Goal: Task Accomplishment & Management: Manage account settings

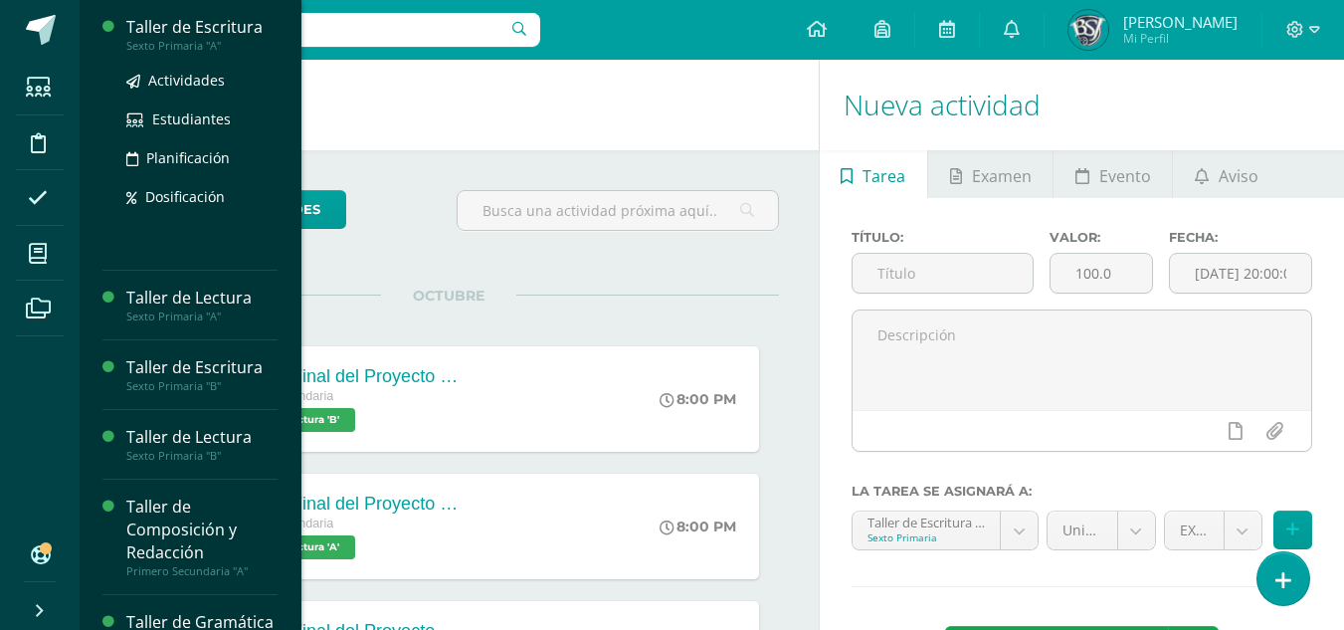
click at [180, 26] on div "Taller de Escritura" at bounding box center [201, 27] width 151 height 23
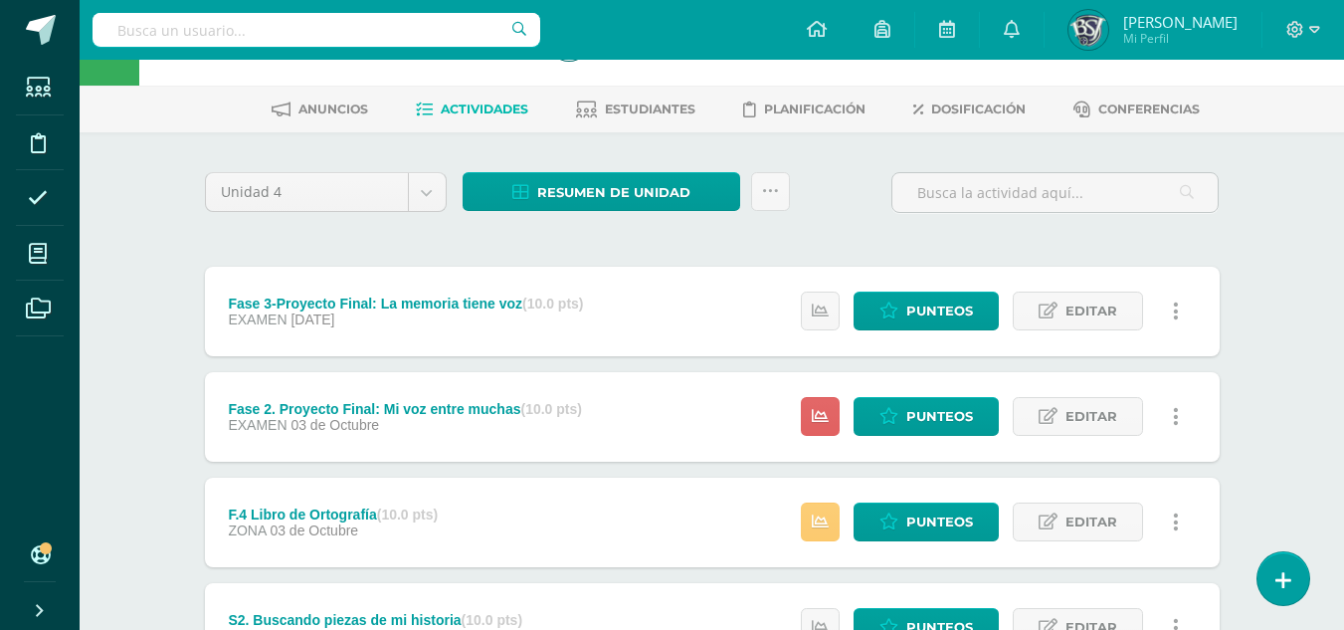
scroll to position [99, 0]
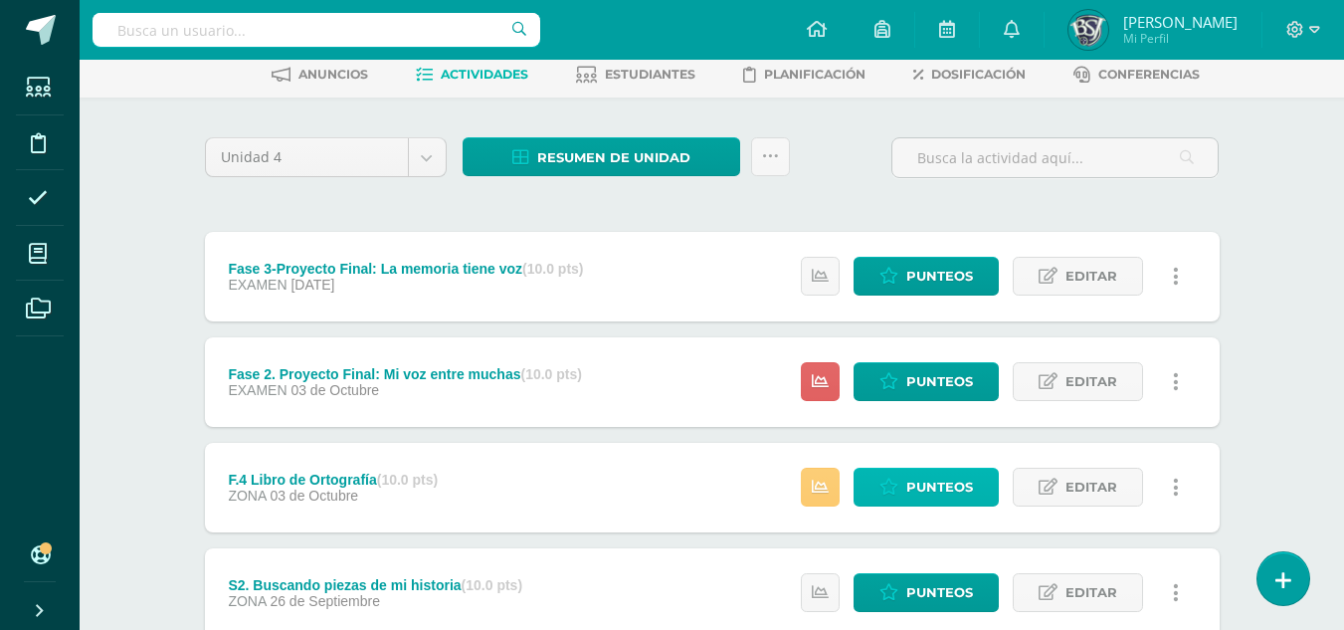
click at [928, 484] on span "Punteos" at bounding box center [939, 487] width 67 height 37
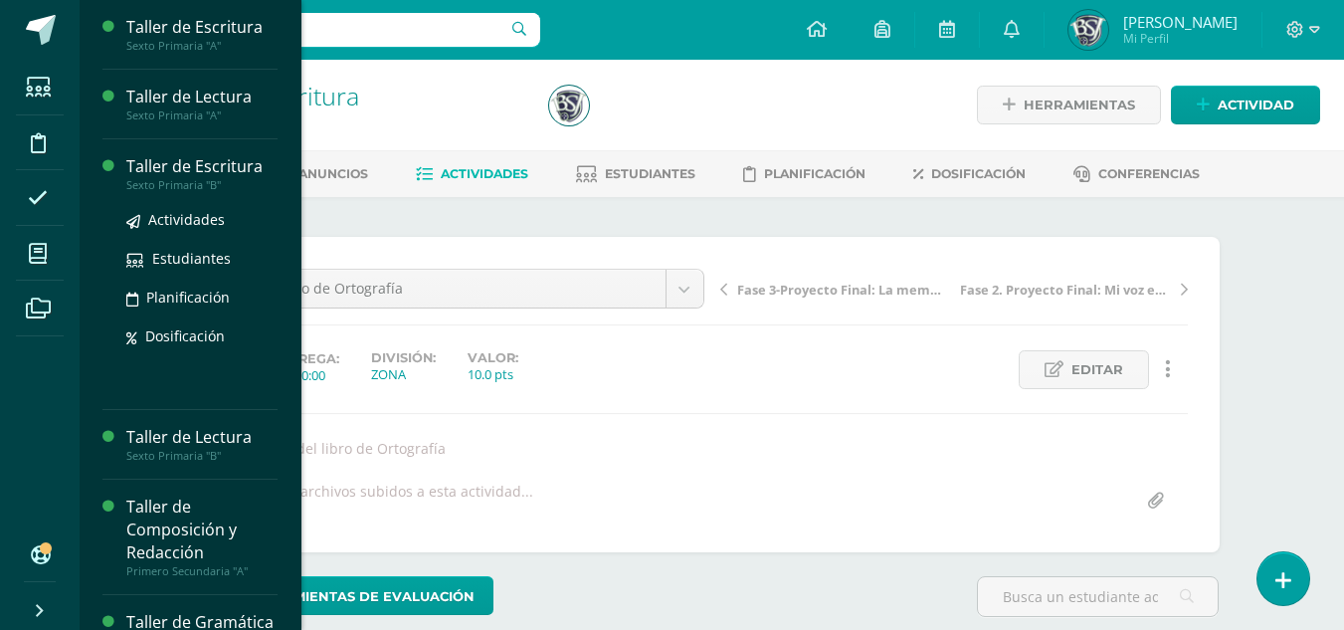
click at [180, 163] on div "Taller de Escritura" at bounding box center [201, 166] width 151 height 23
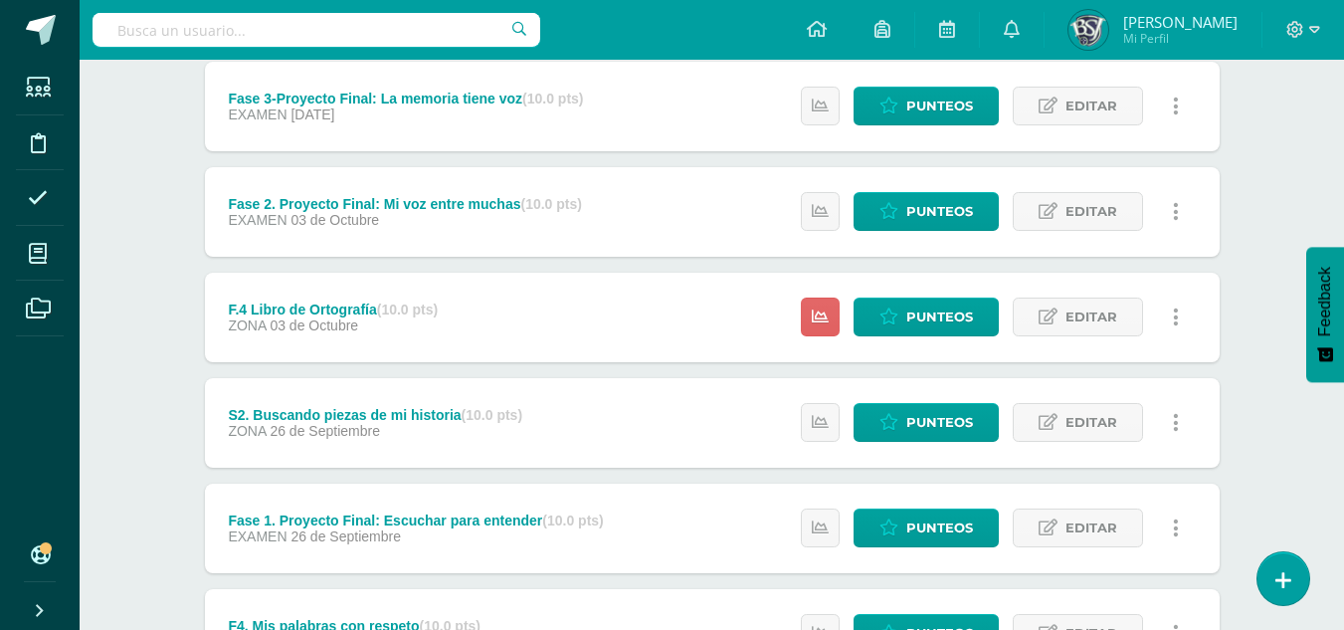
scroll to position [298, 0]
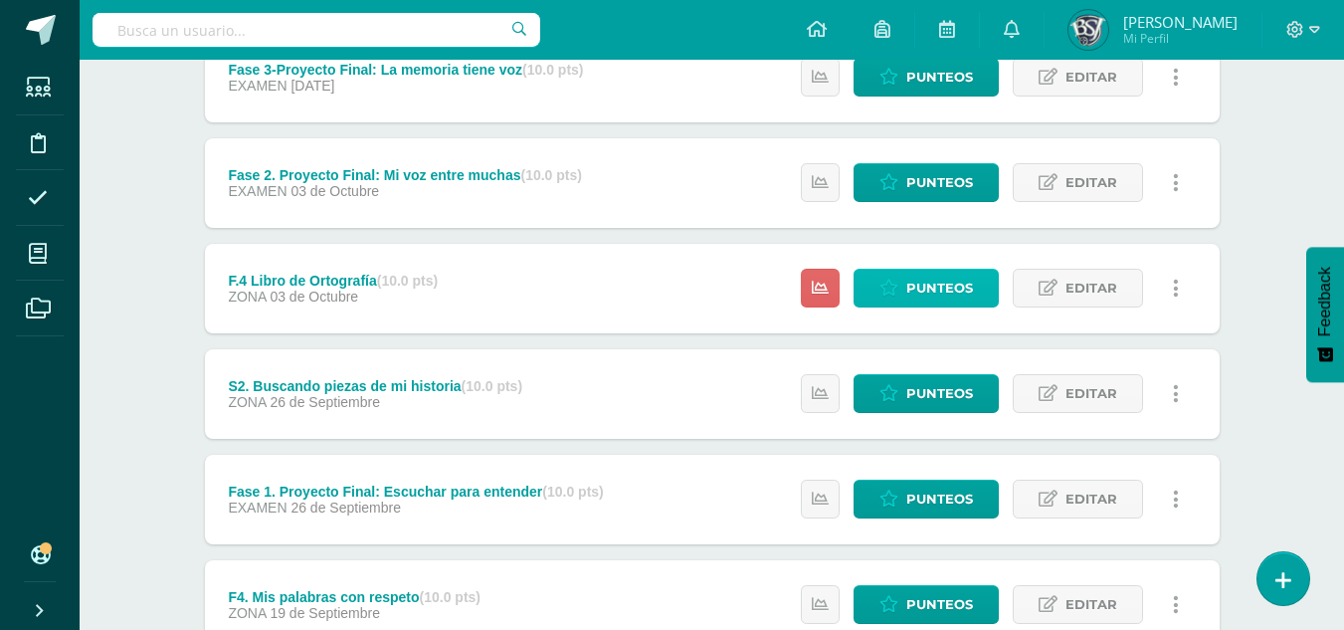
click at [946, 284] on span "Punteos" at bounding box center [939, 288] width 67 height 37
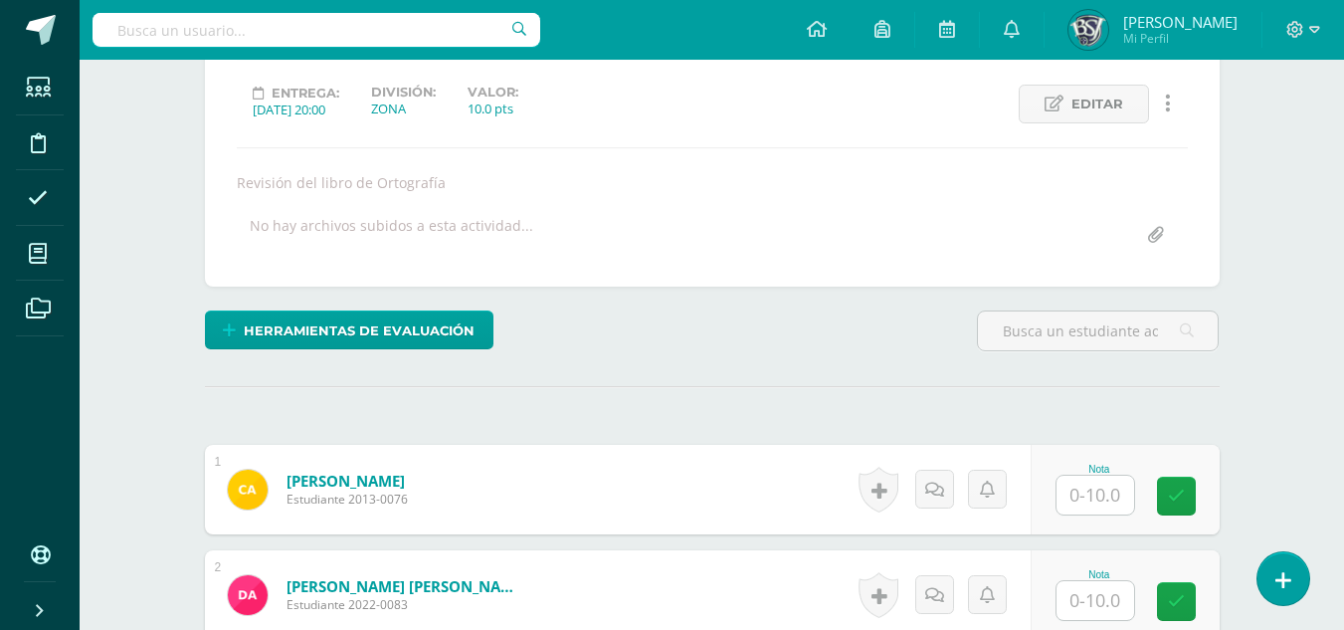
scroll to position [400, 0]
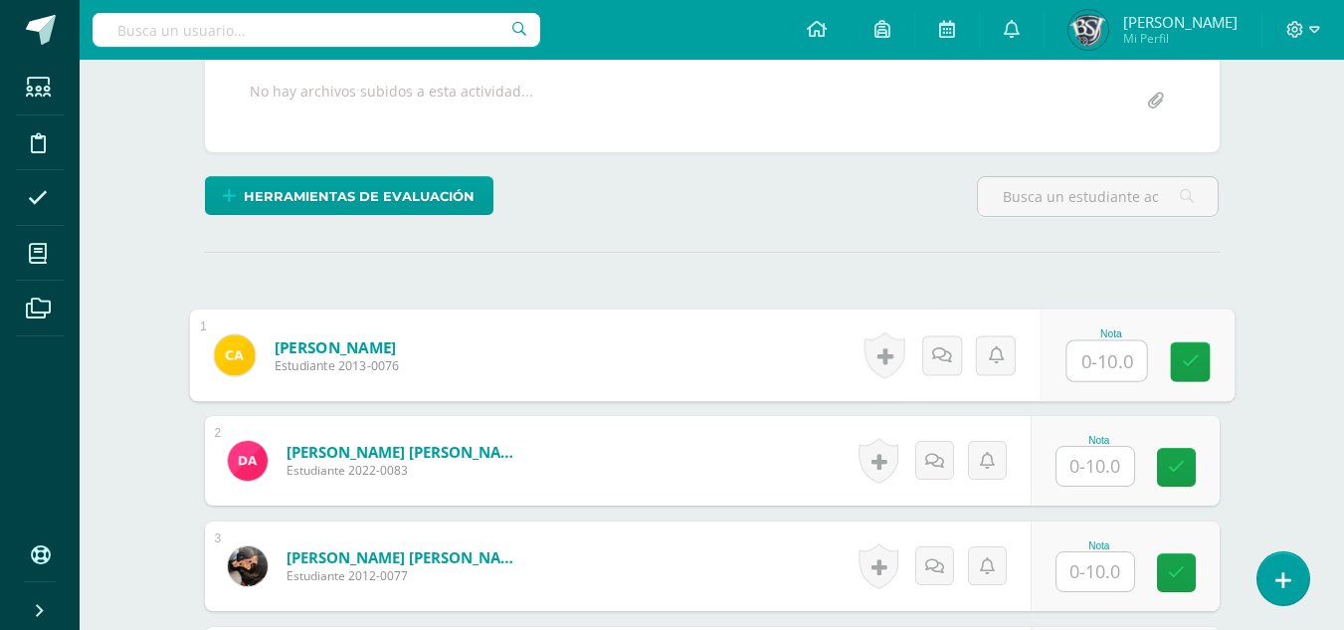
click at [1113, 364] on input "text" at bounding box center [1107, 361] width 80 height 40
type input "10"
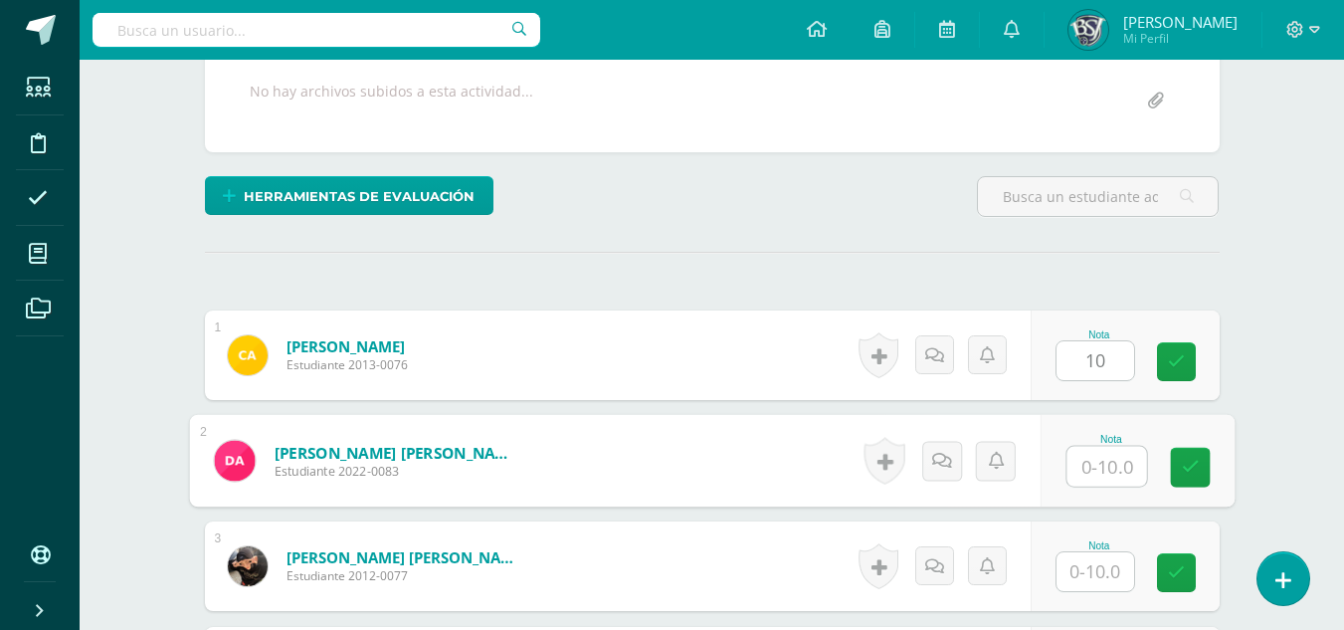
scroll to position [401, 0]
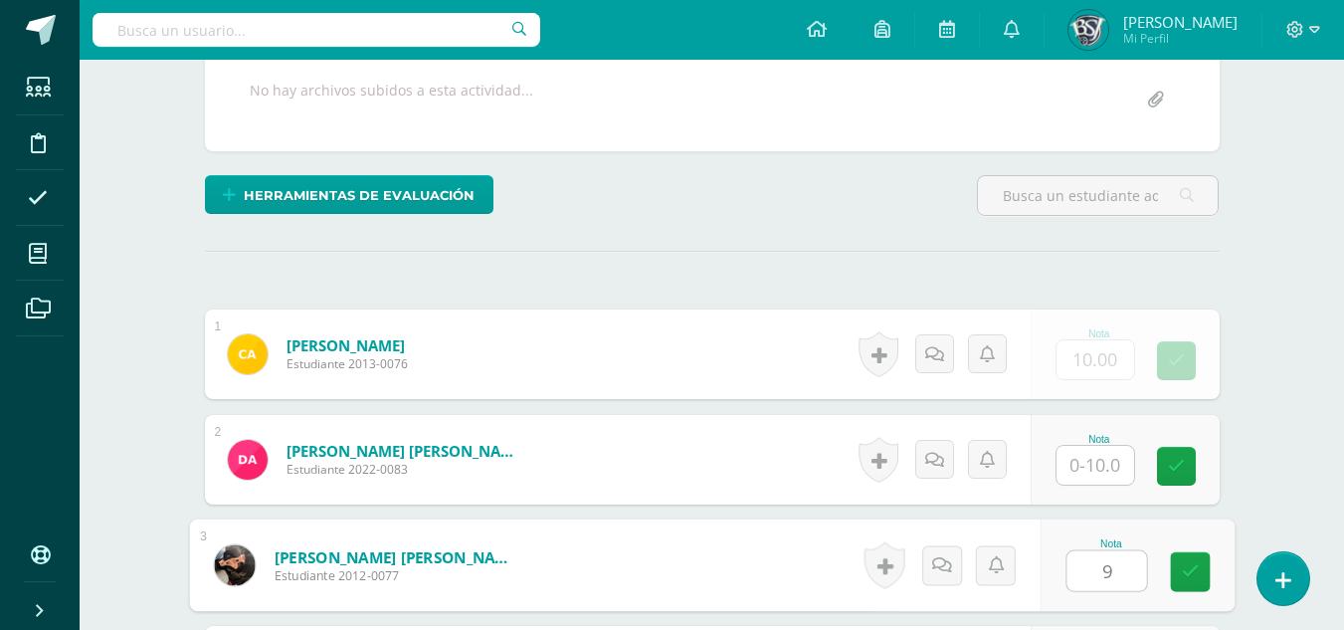
type input "9"
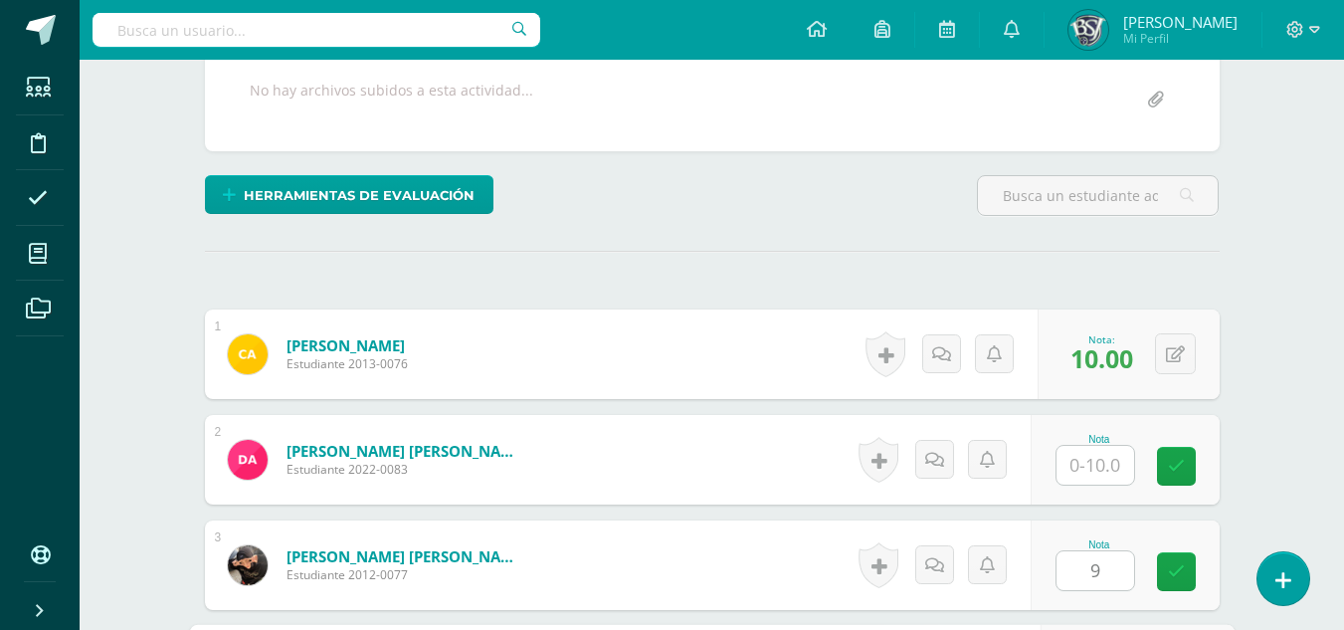
scroll to position [762, 0]
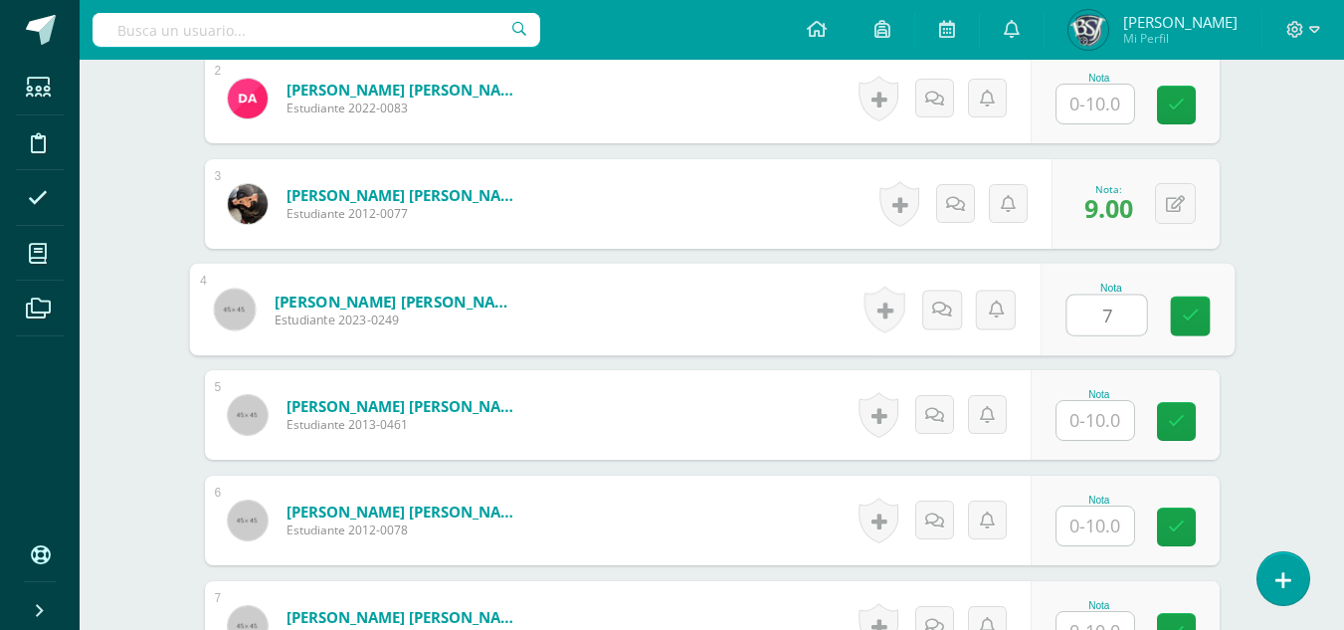
type input "7"
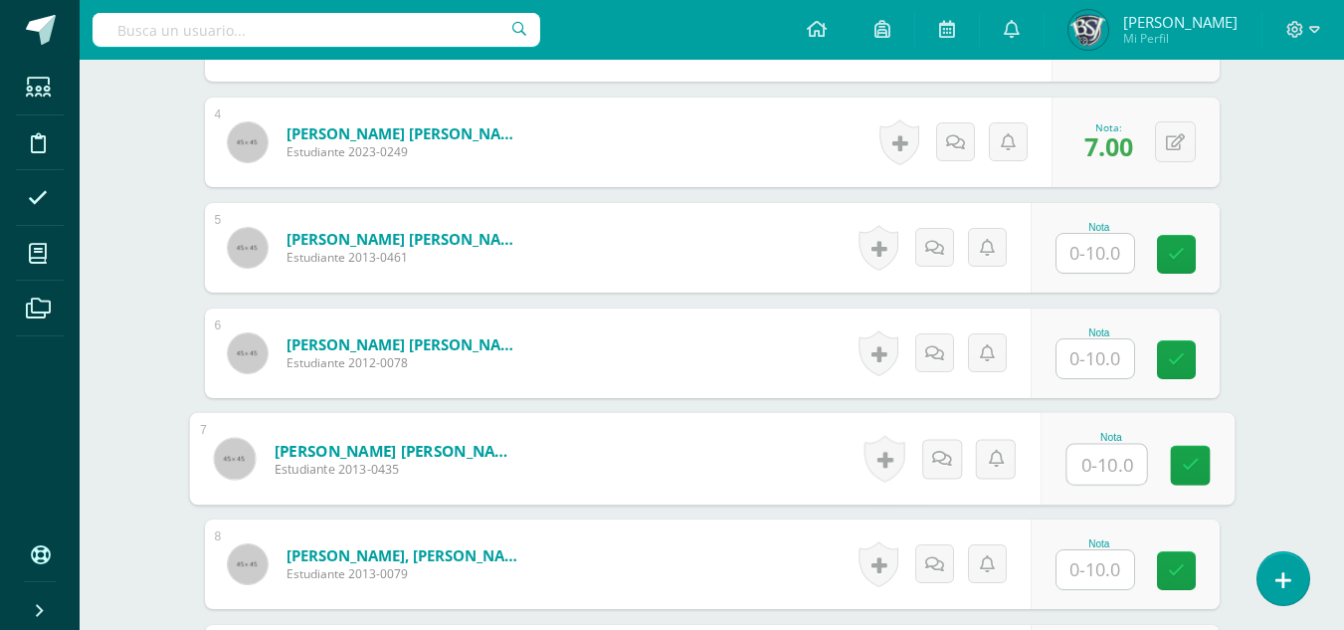
scroll to position [1081, 0]
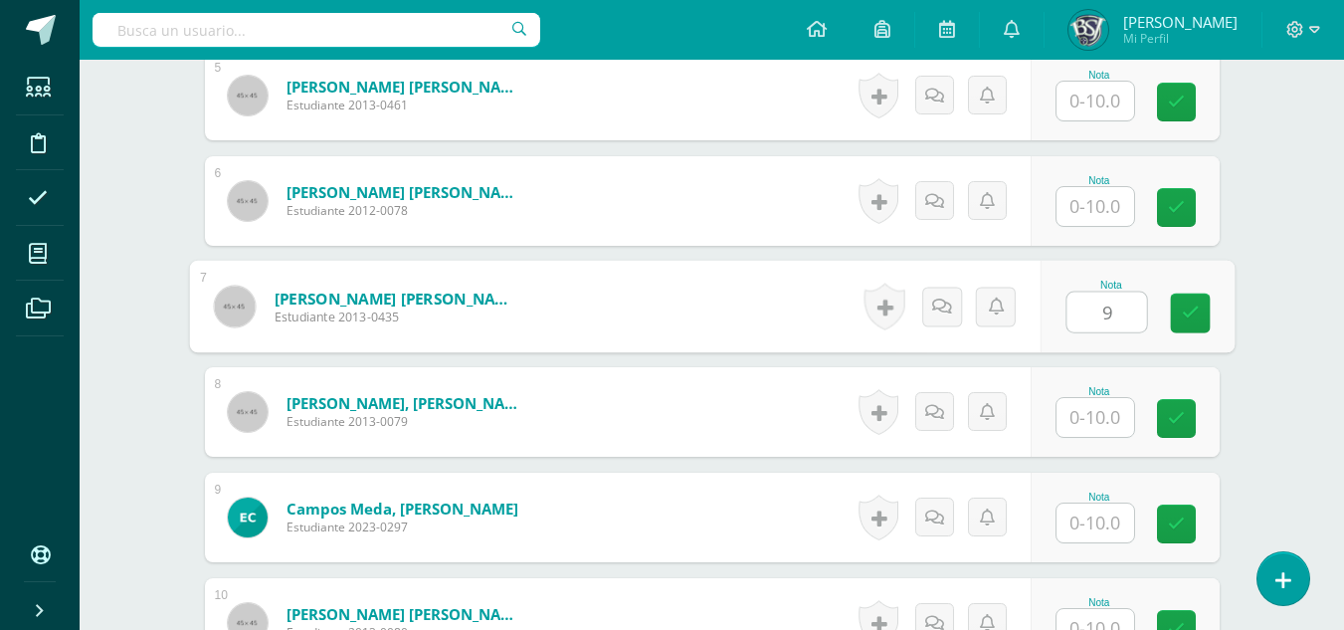
type input "9"
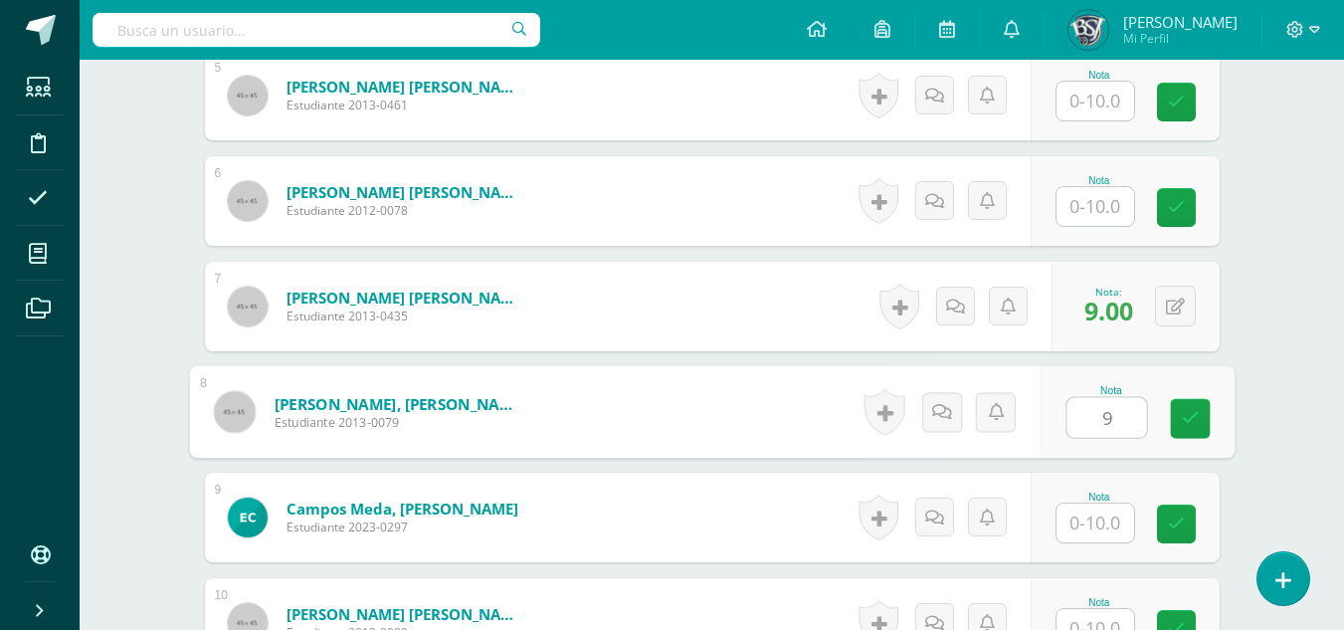
type input "9"
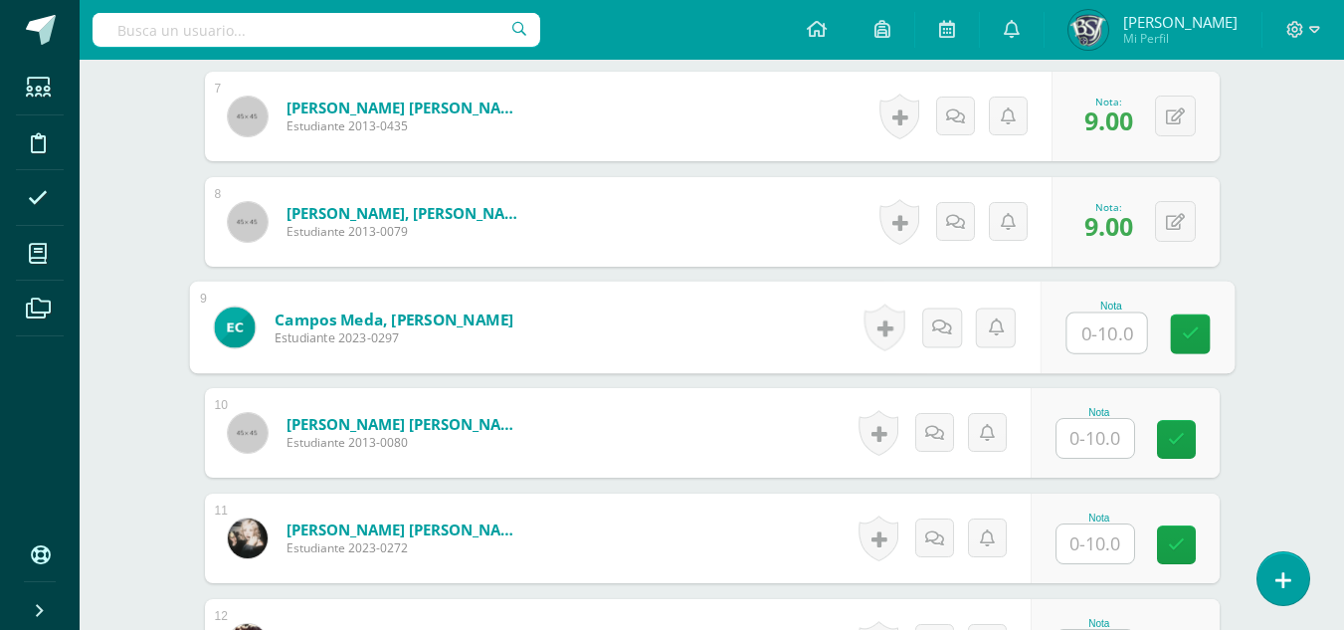
scroll to position [1380, 0]
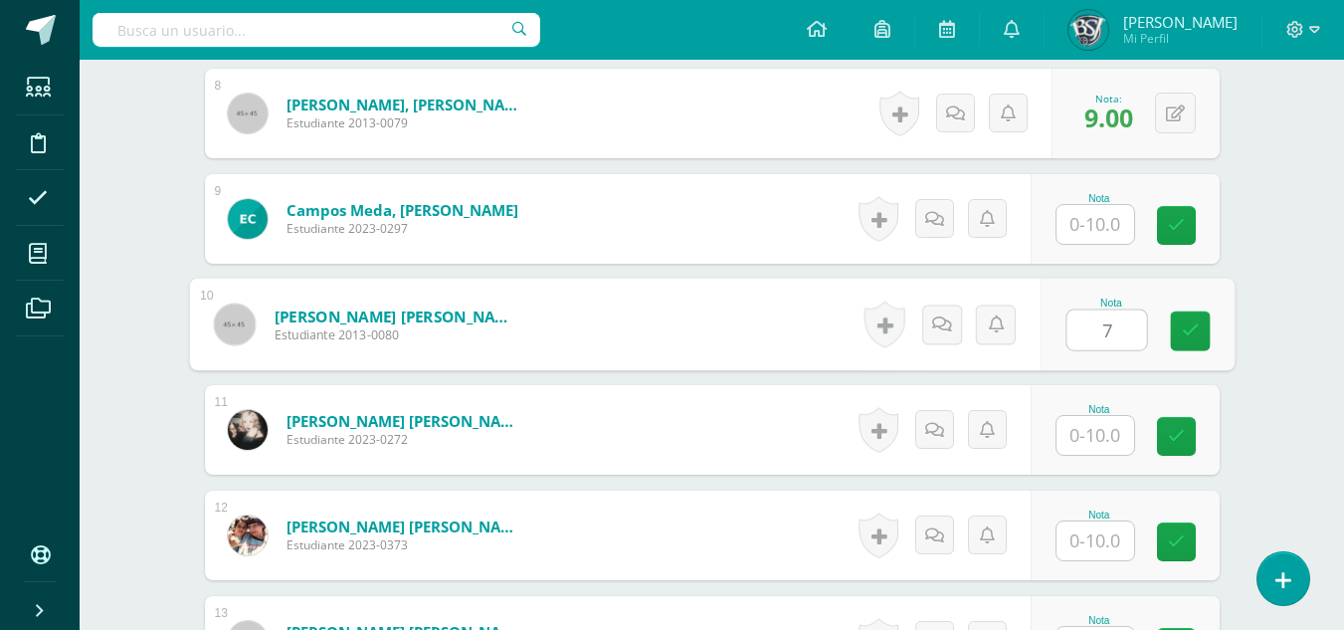
type input "7"
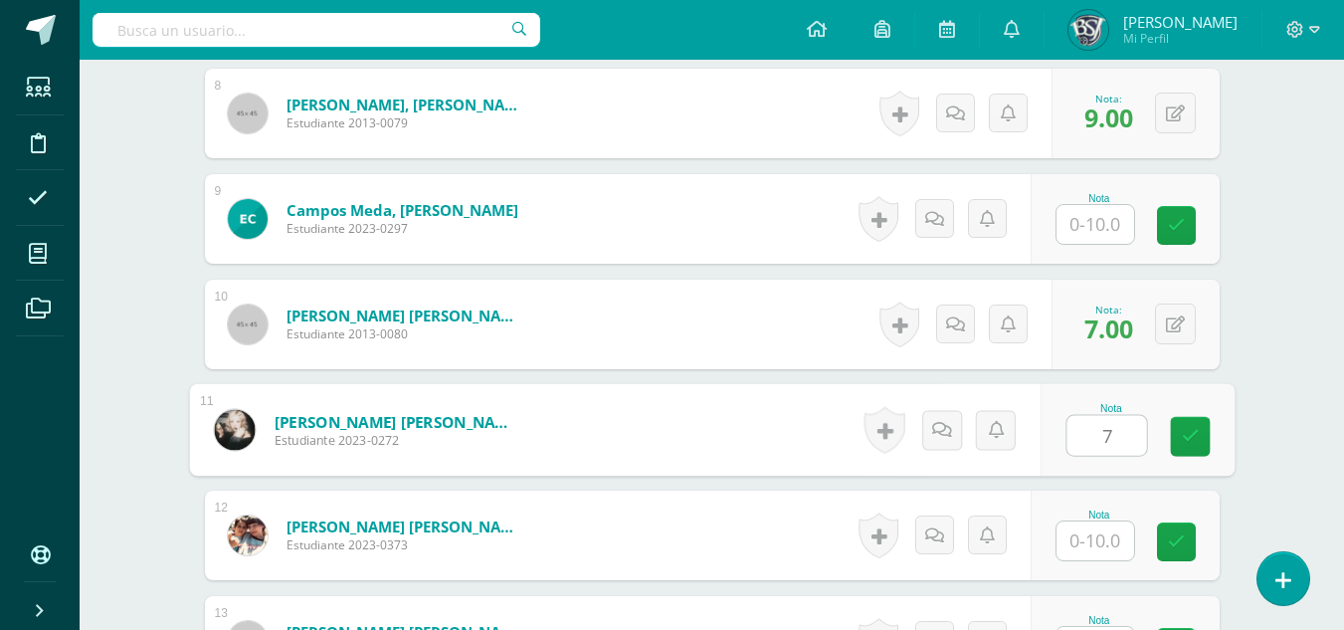
type input "7"
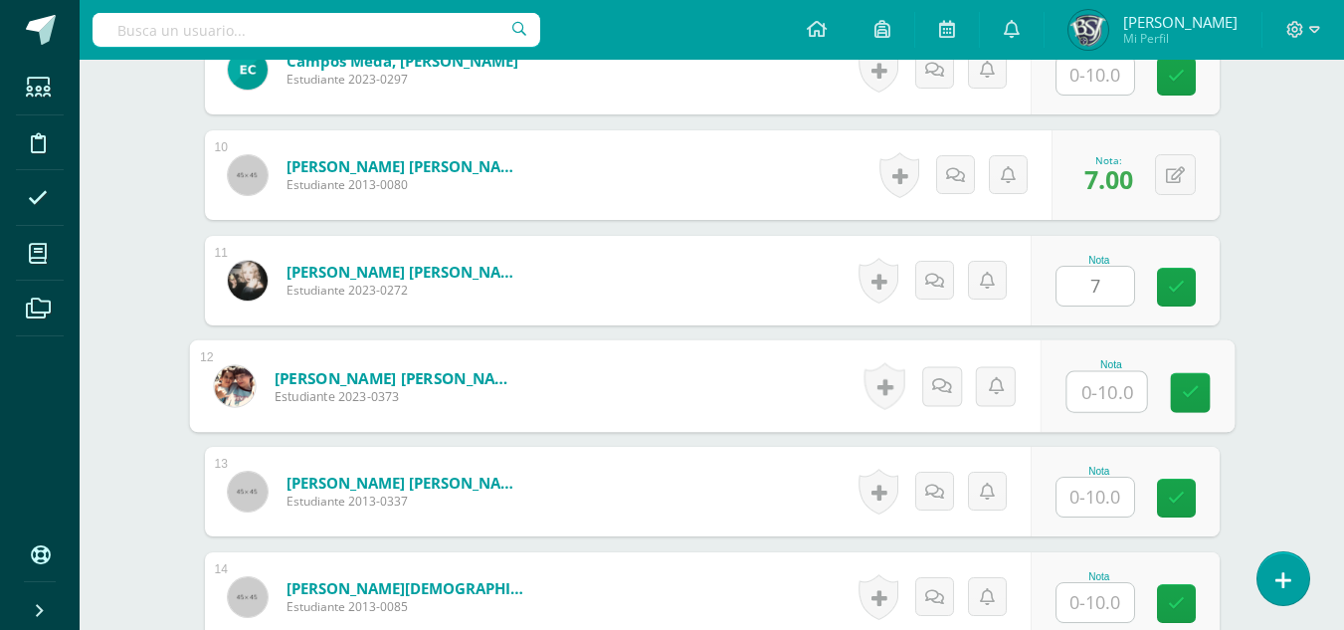
scroll to position [1678, 0]
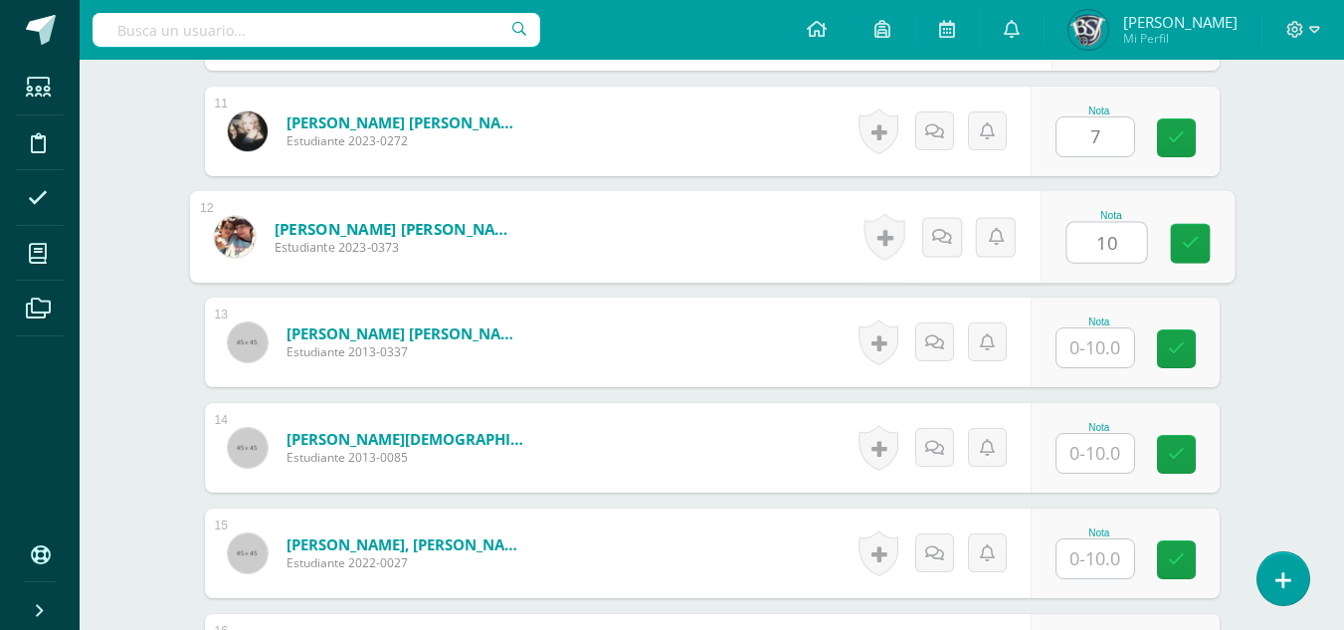
type input "10"
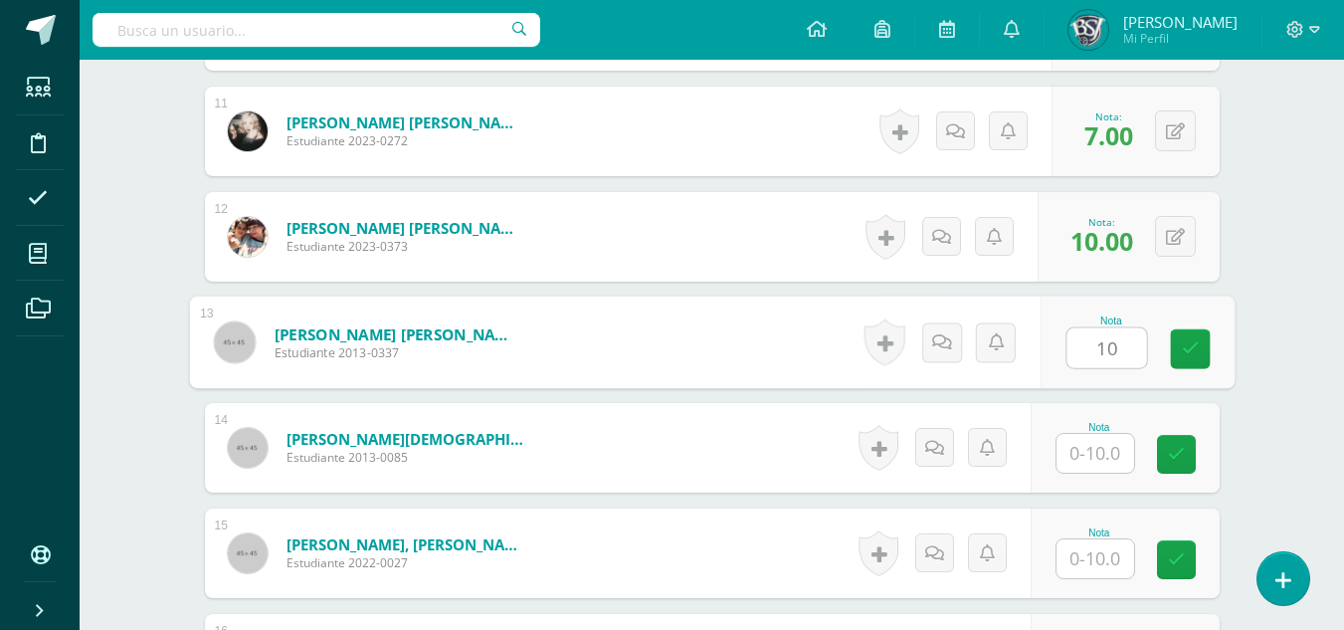
type input "10"
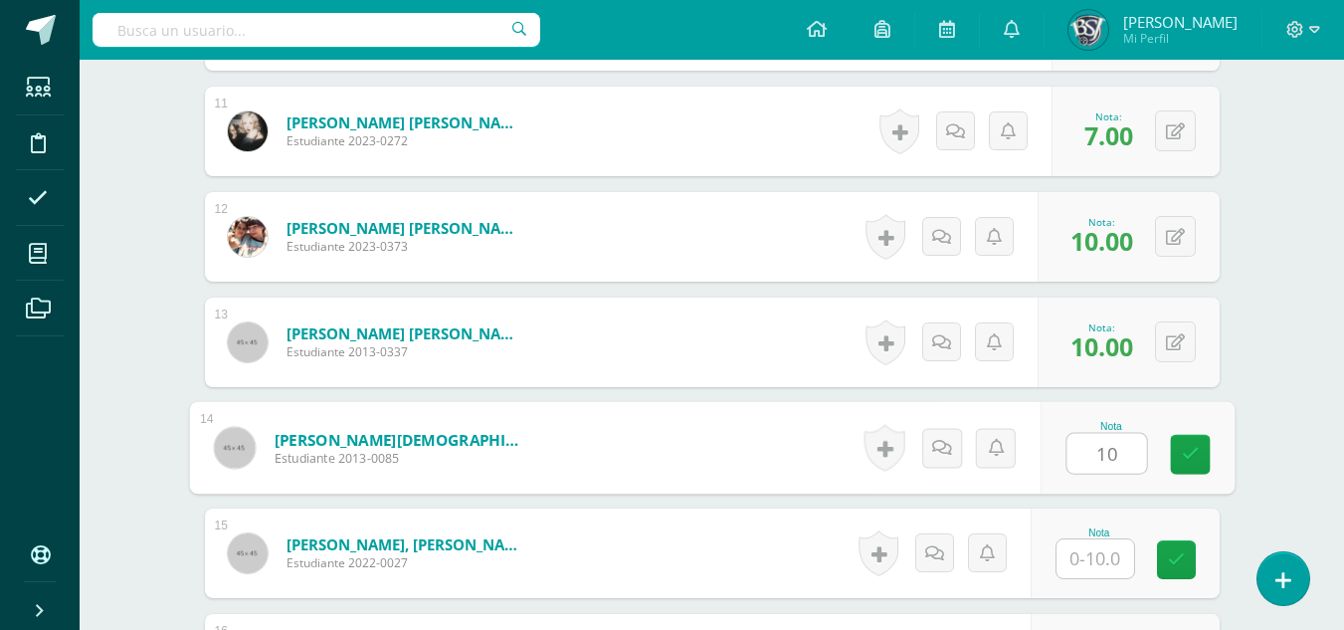
type input "10"
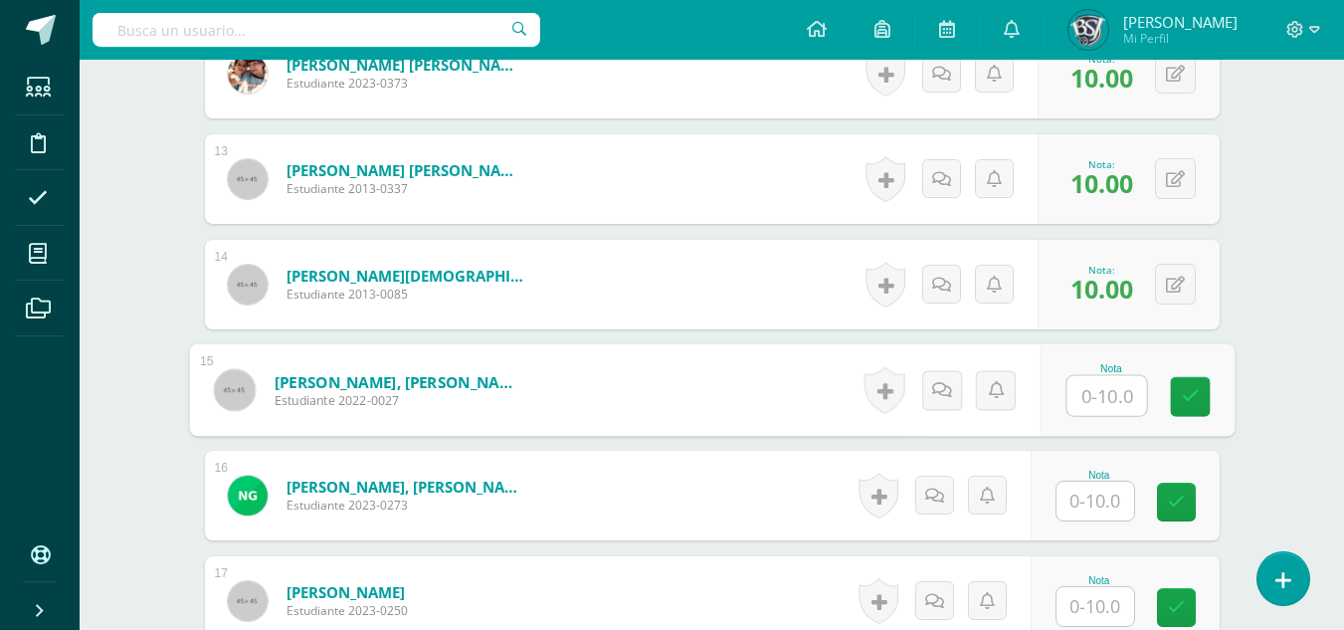
scroll to position [1877, 0]
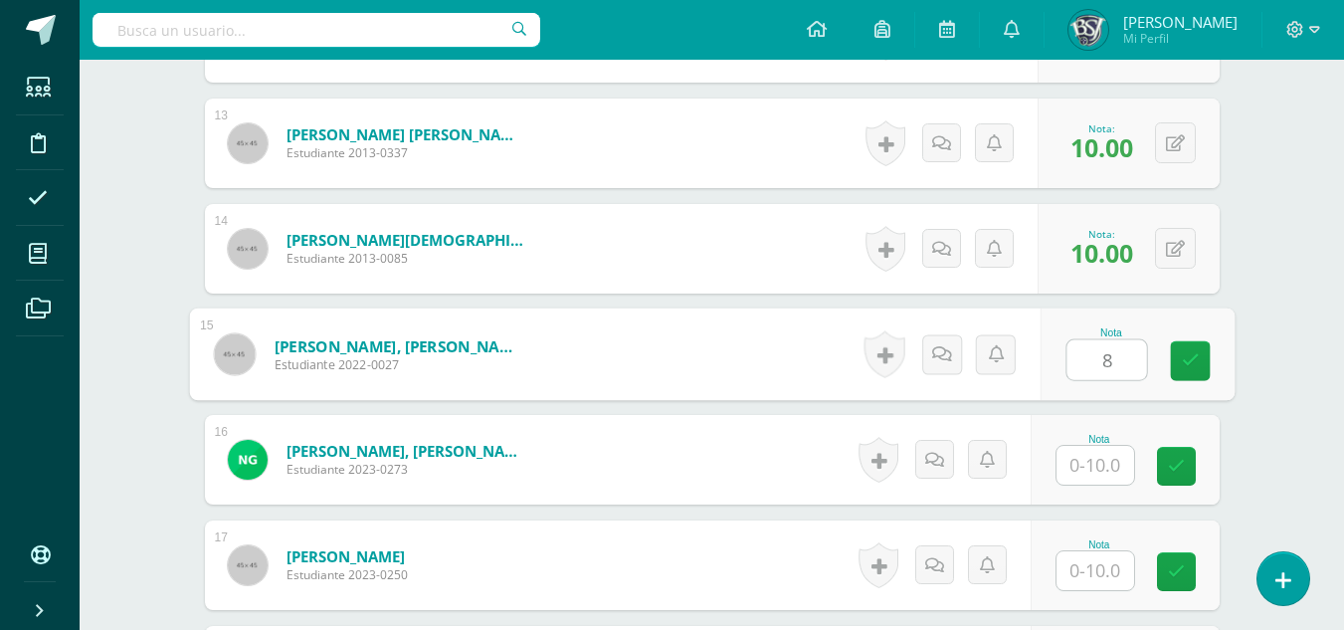
type input "8"
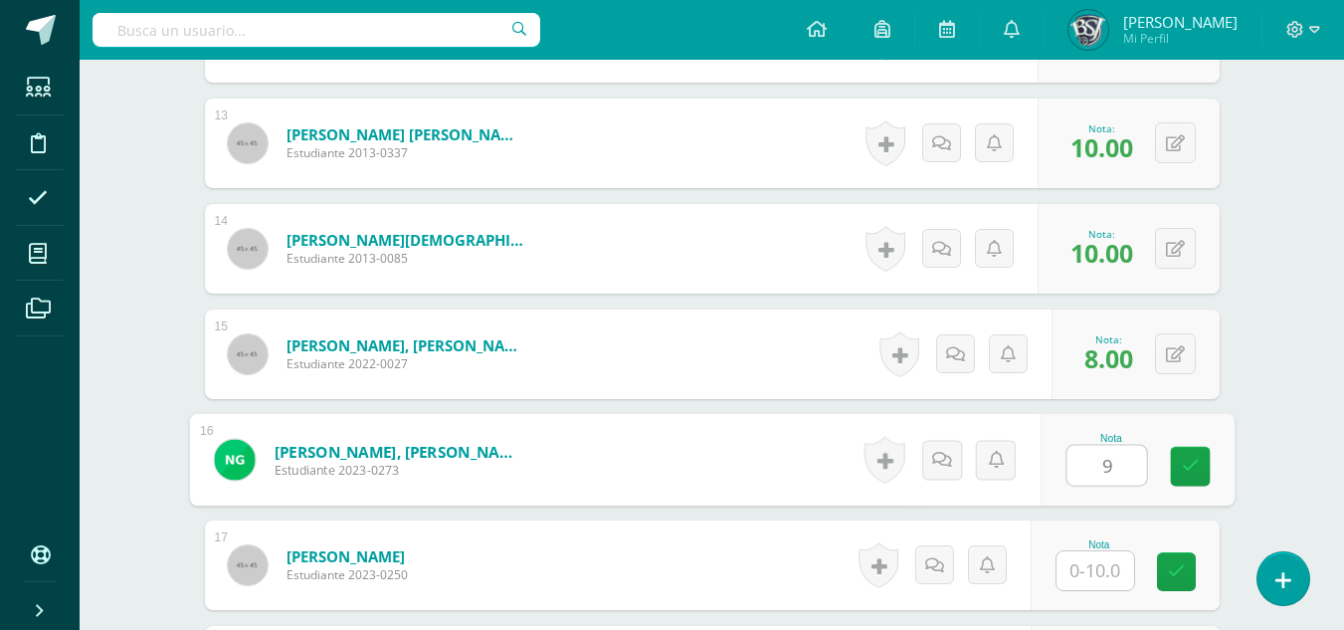
type input "9"
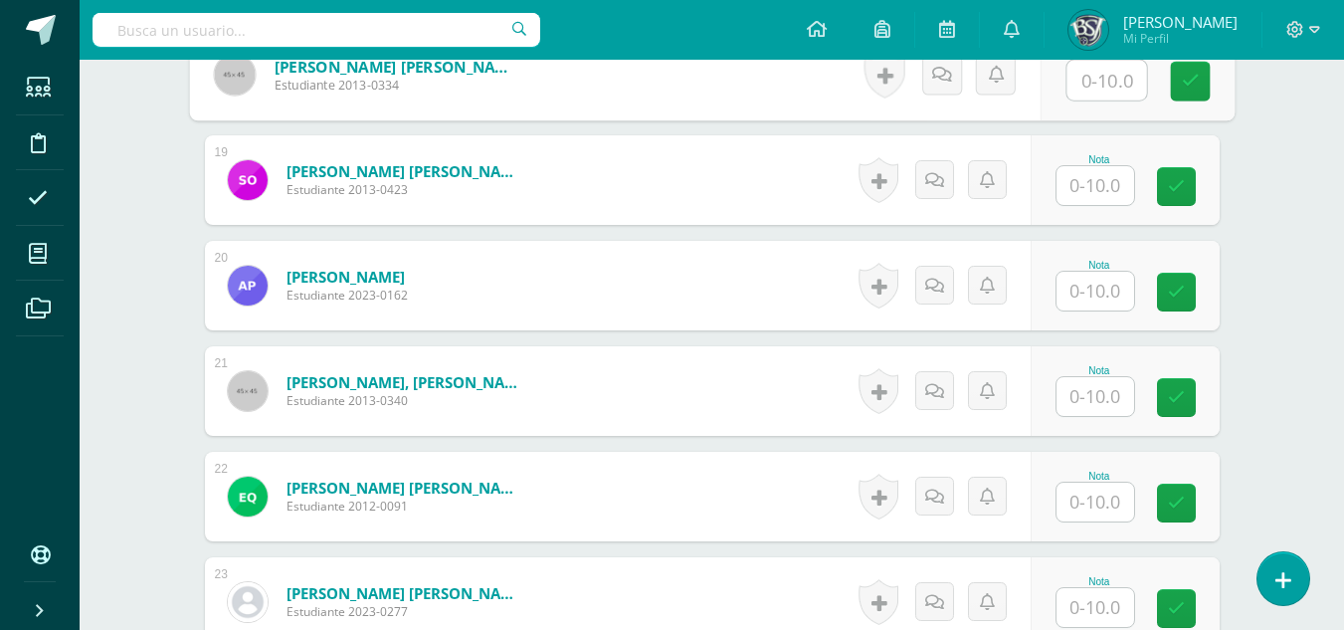
scroll to position [2438, 0]
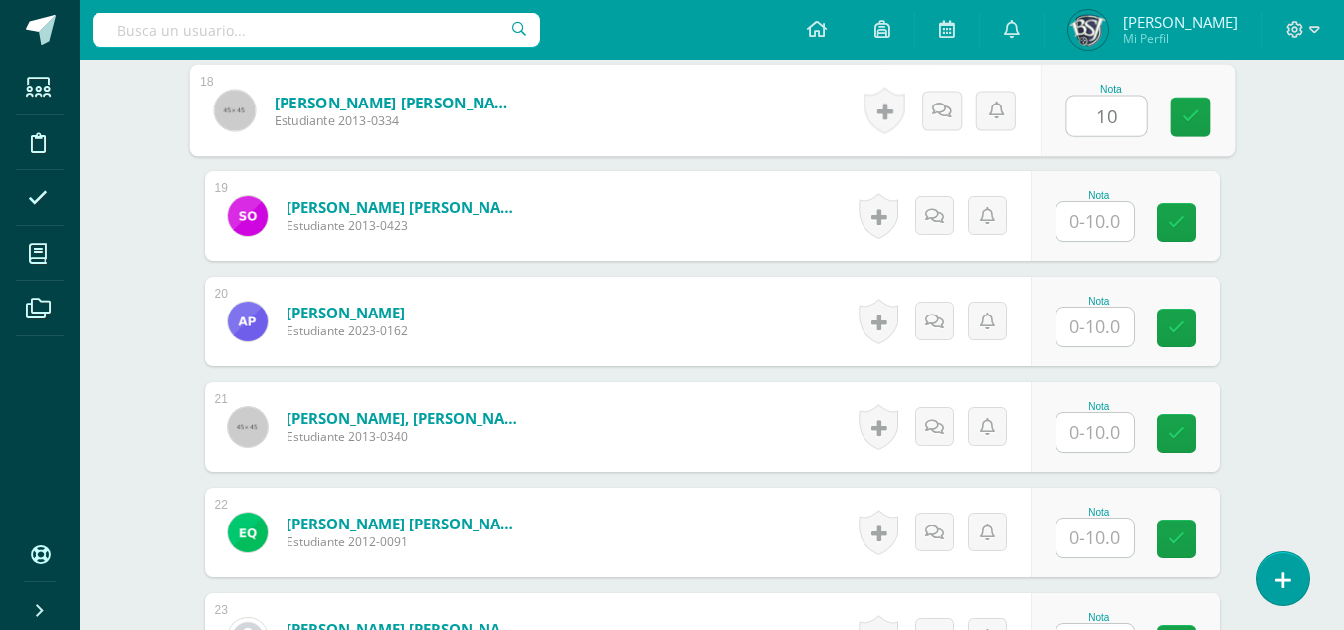
type input "10"
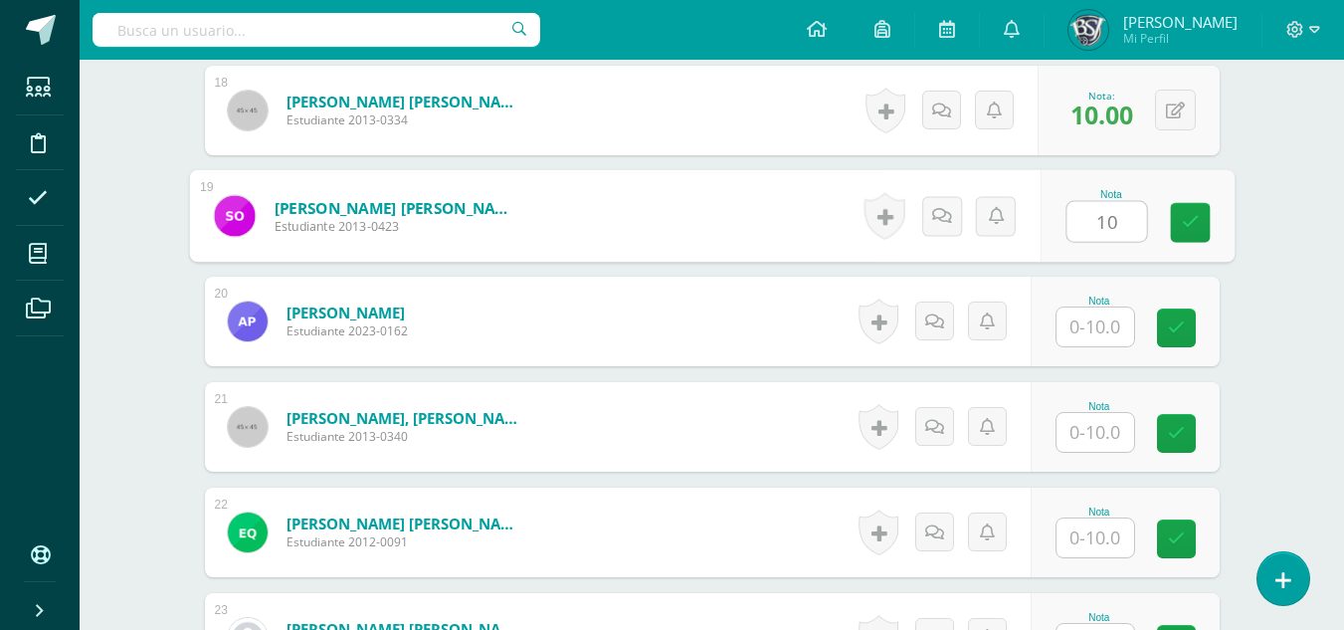
type input "10"
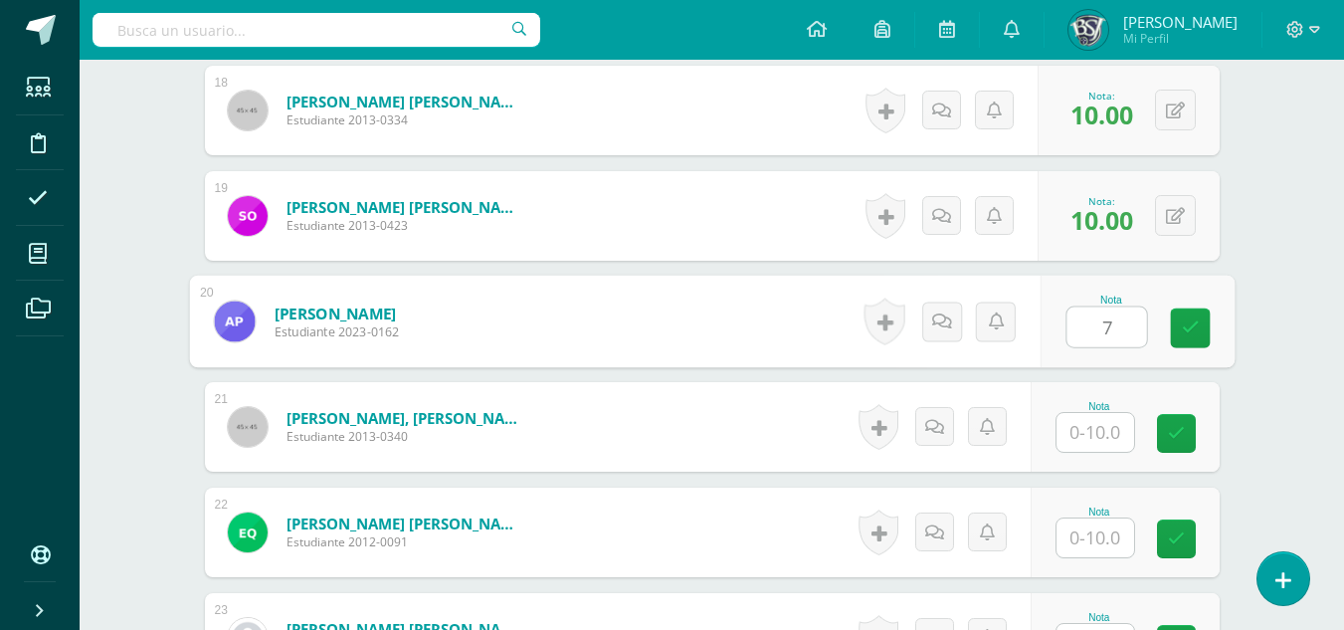
type input "7"
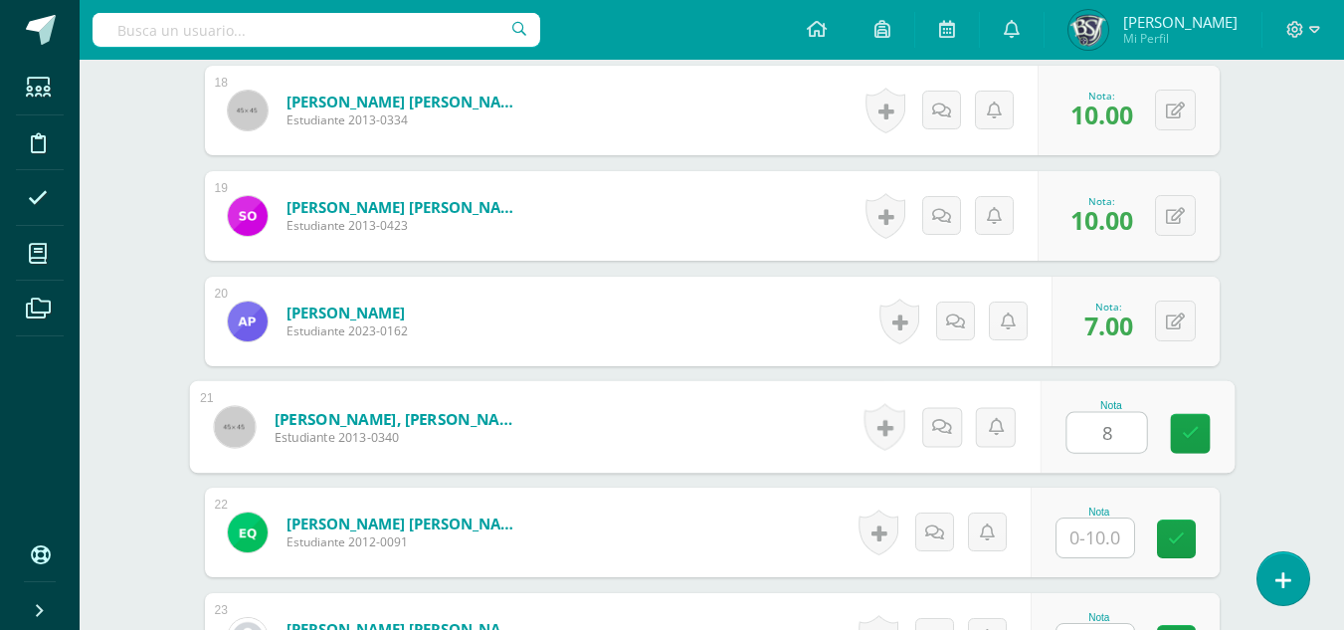
type input "8"
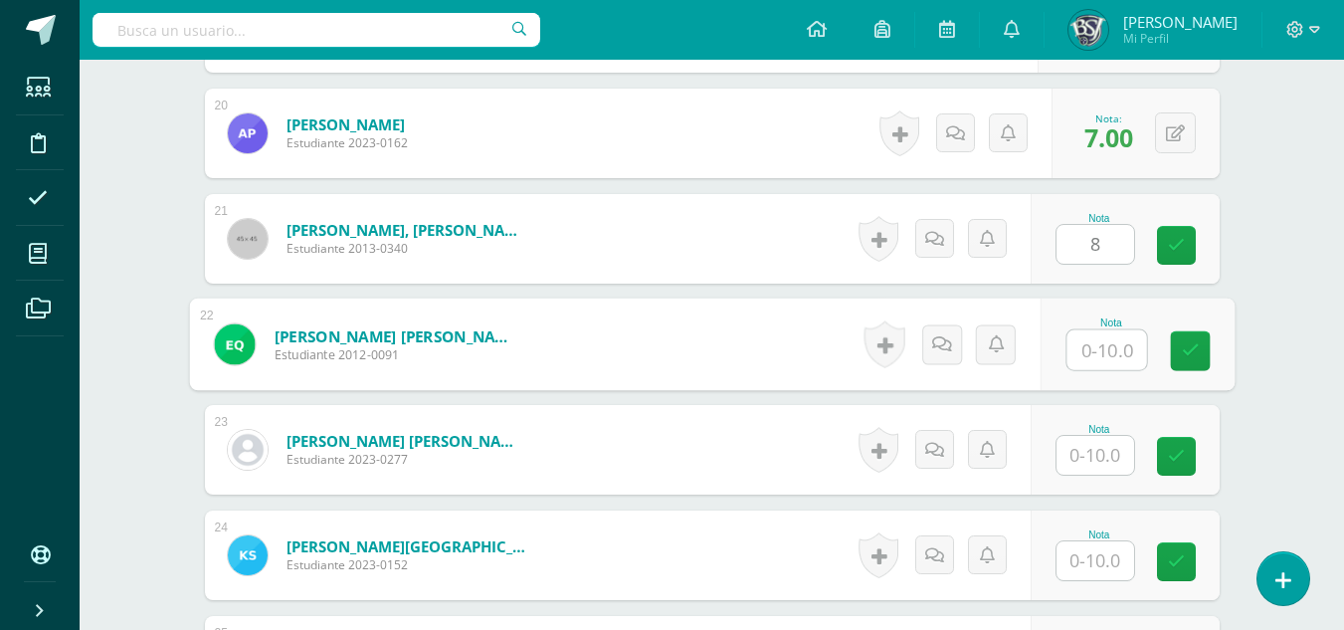
scroll to position [2637, 0]
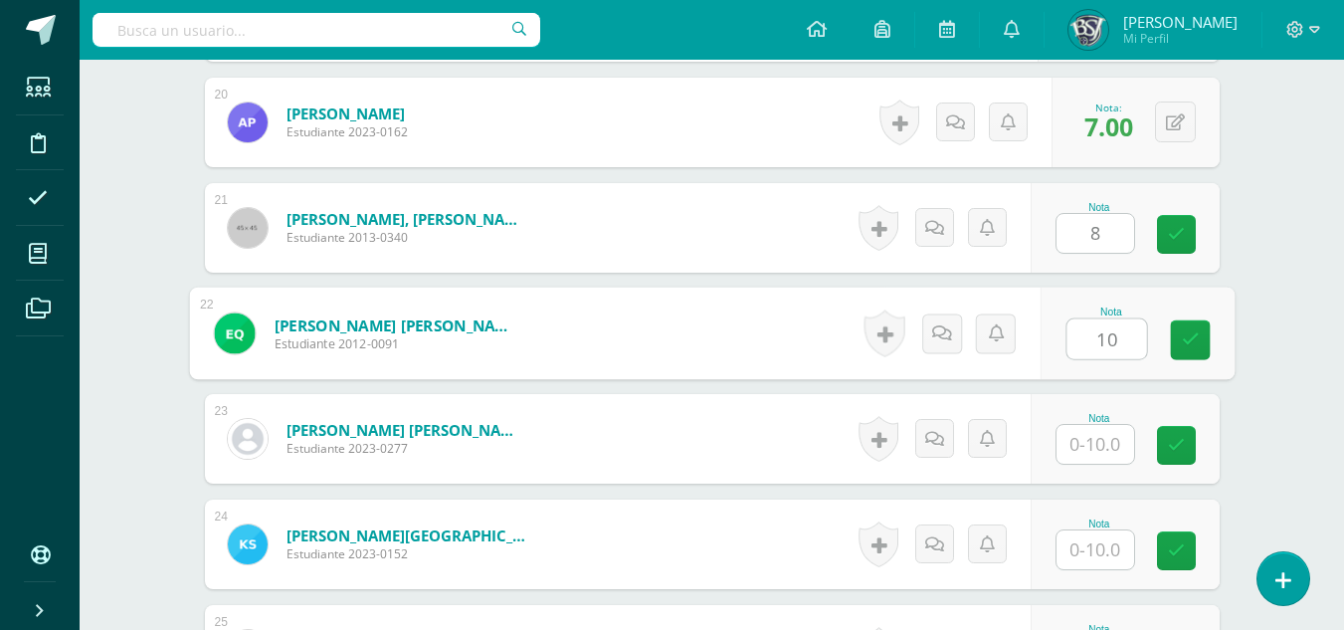
type input "10"
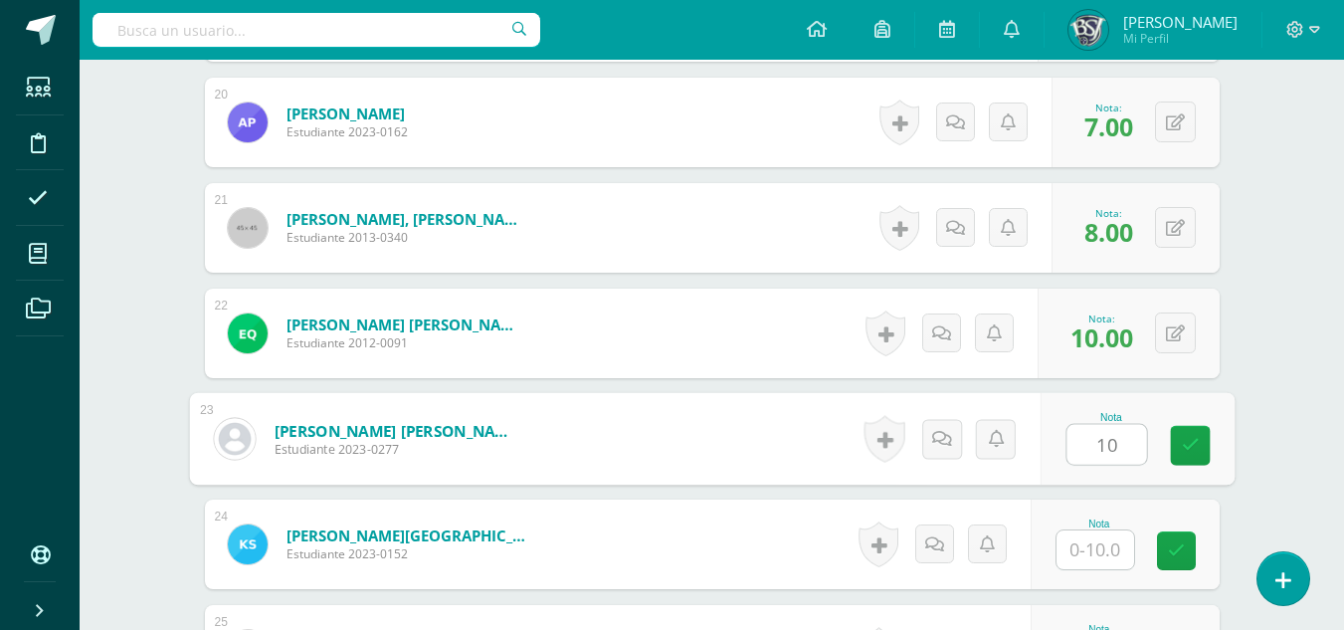
type input "10"
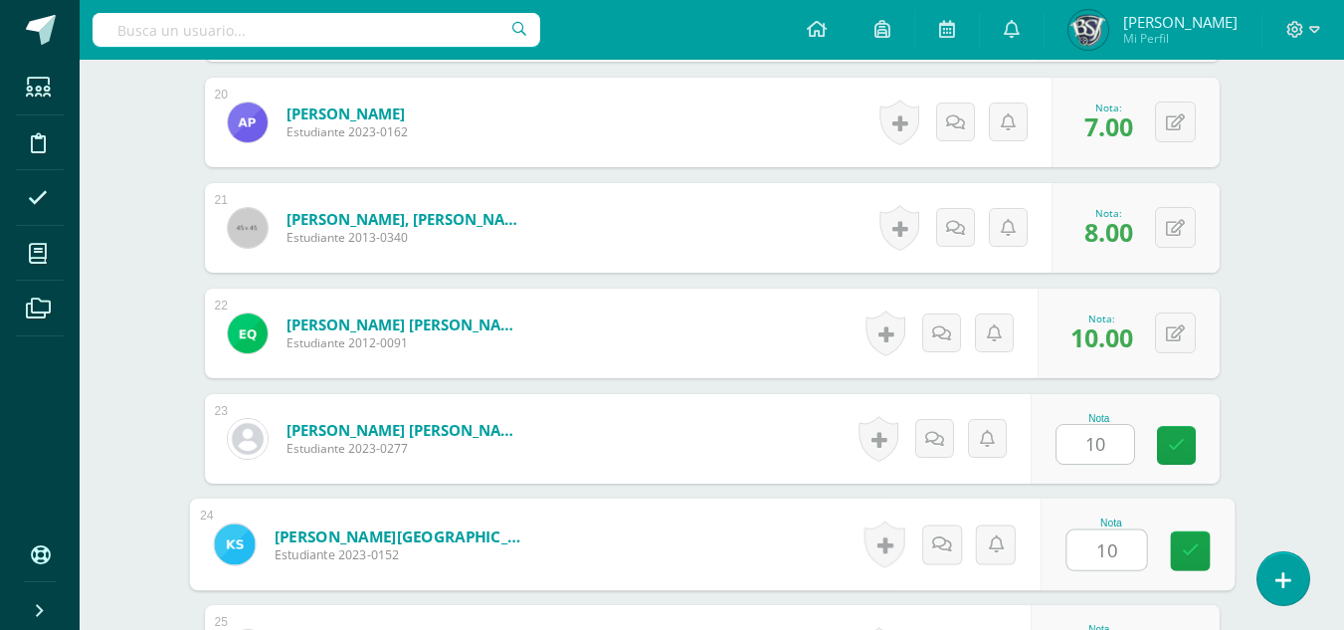
type input "10"
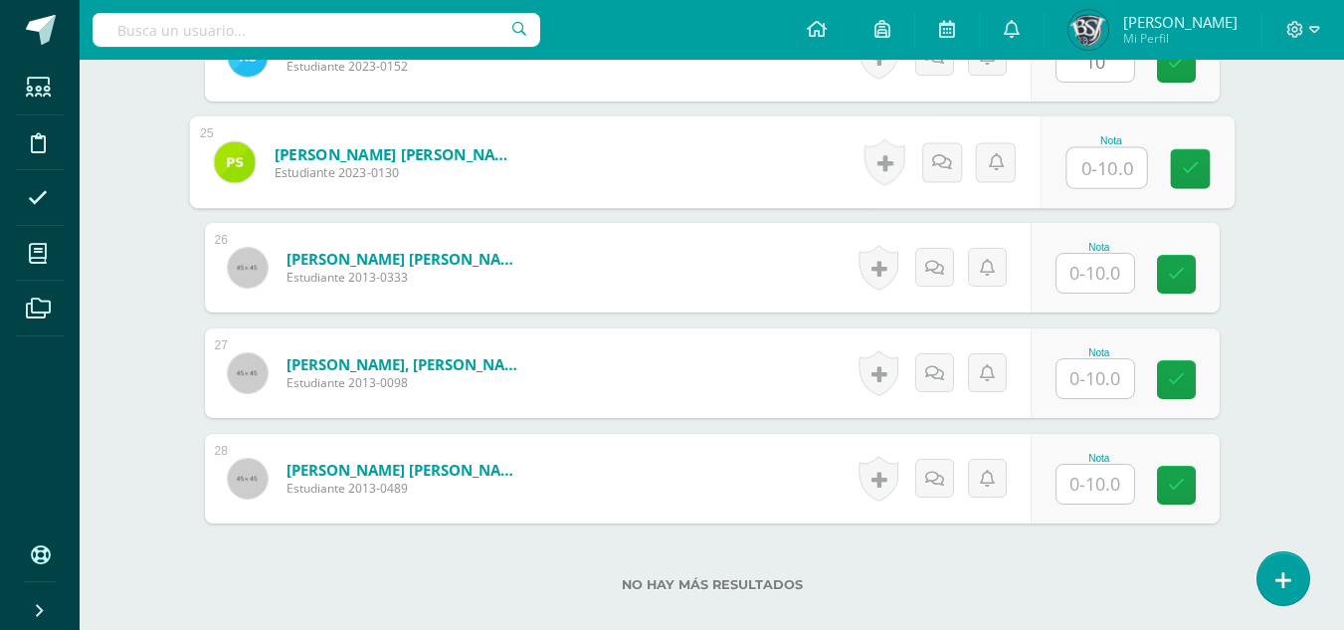
scroll to position [3176, 0]
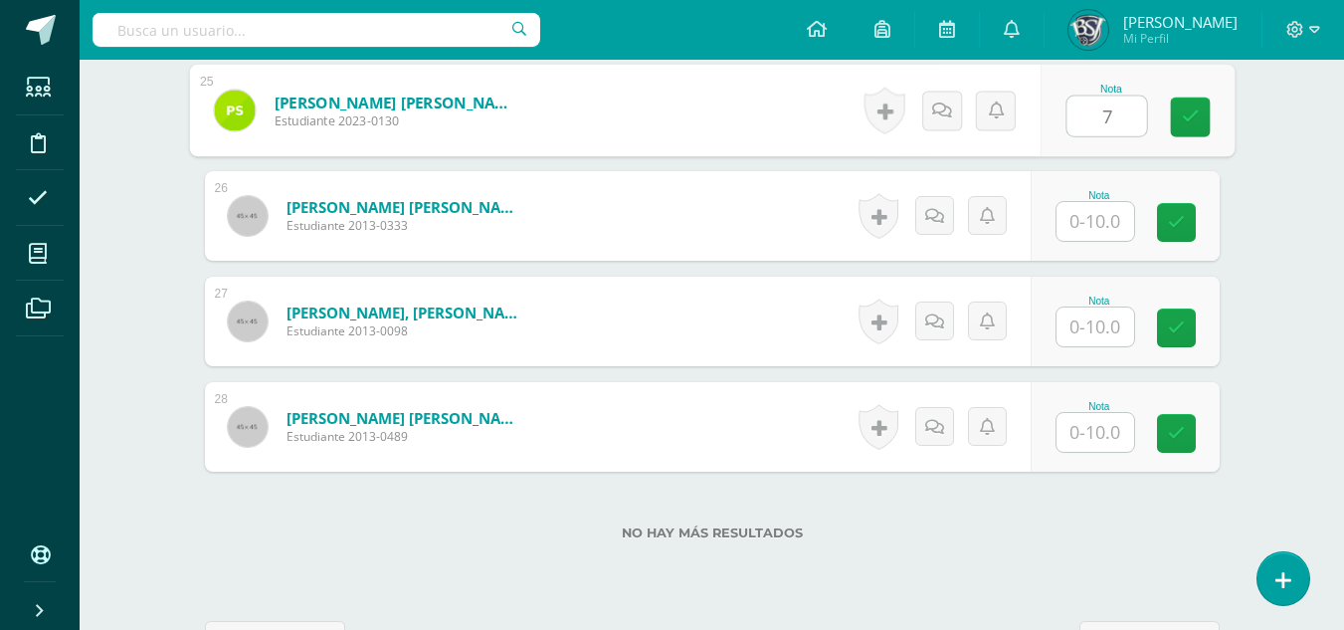
type input "7"
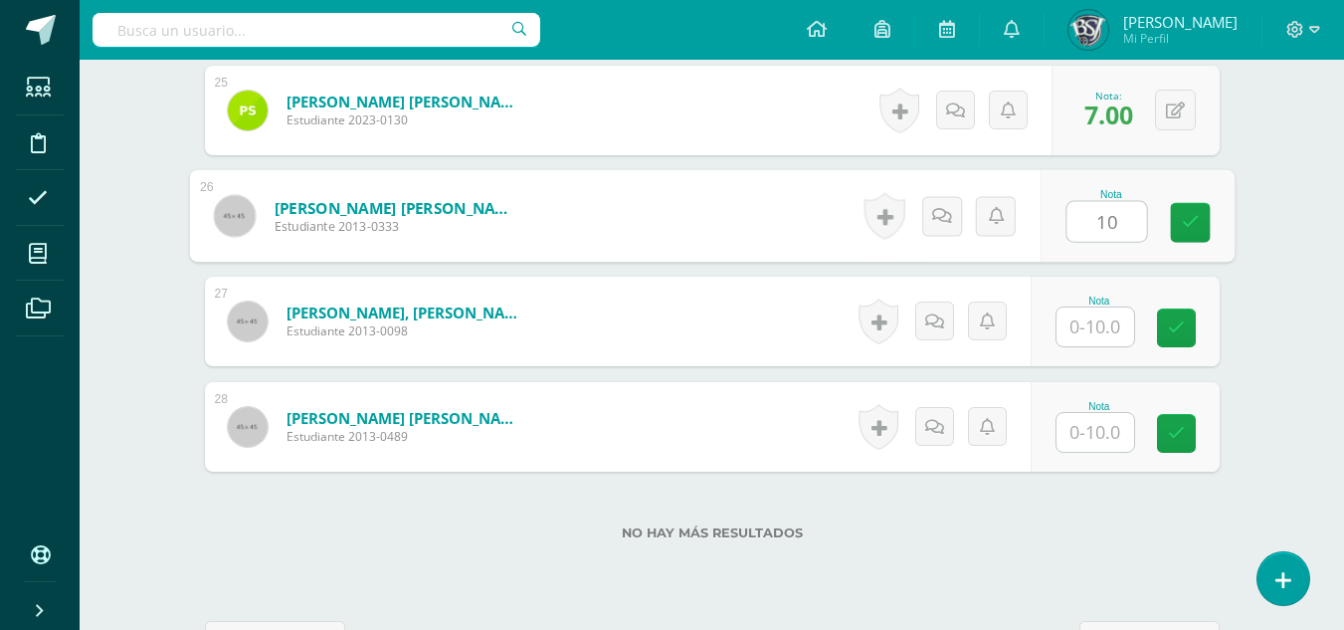
type input "10"
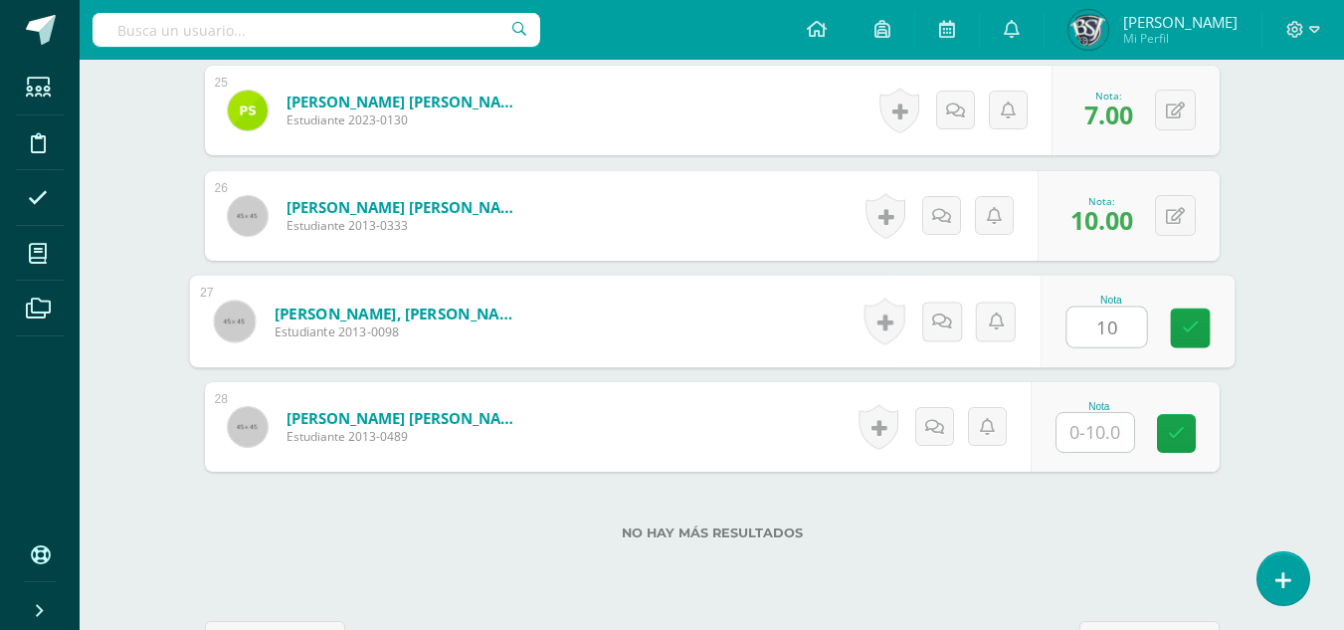
type input "10"
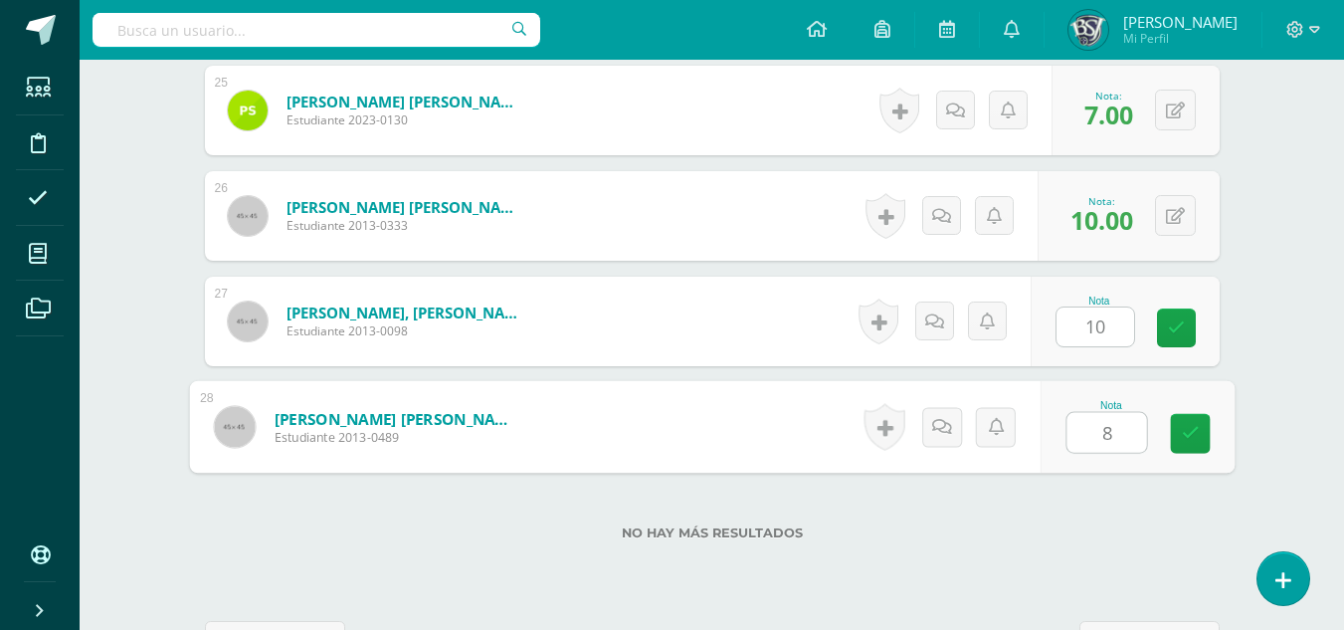
type input "8"
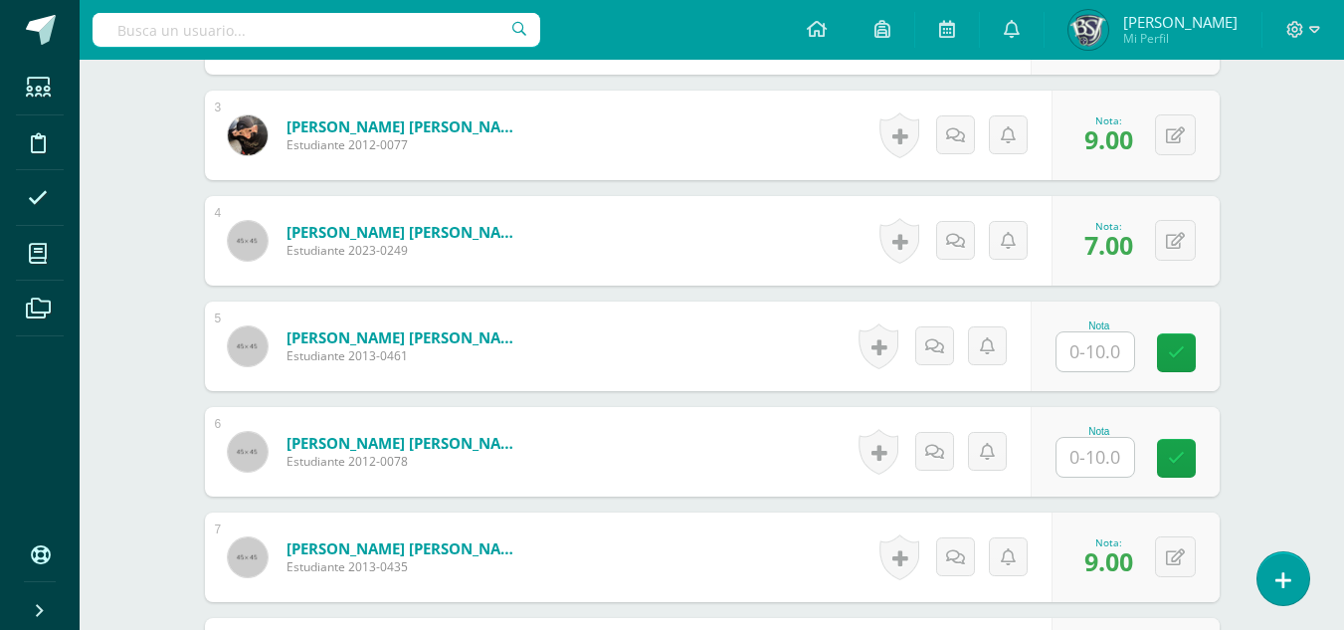
scroll to position [887, 0]
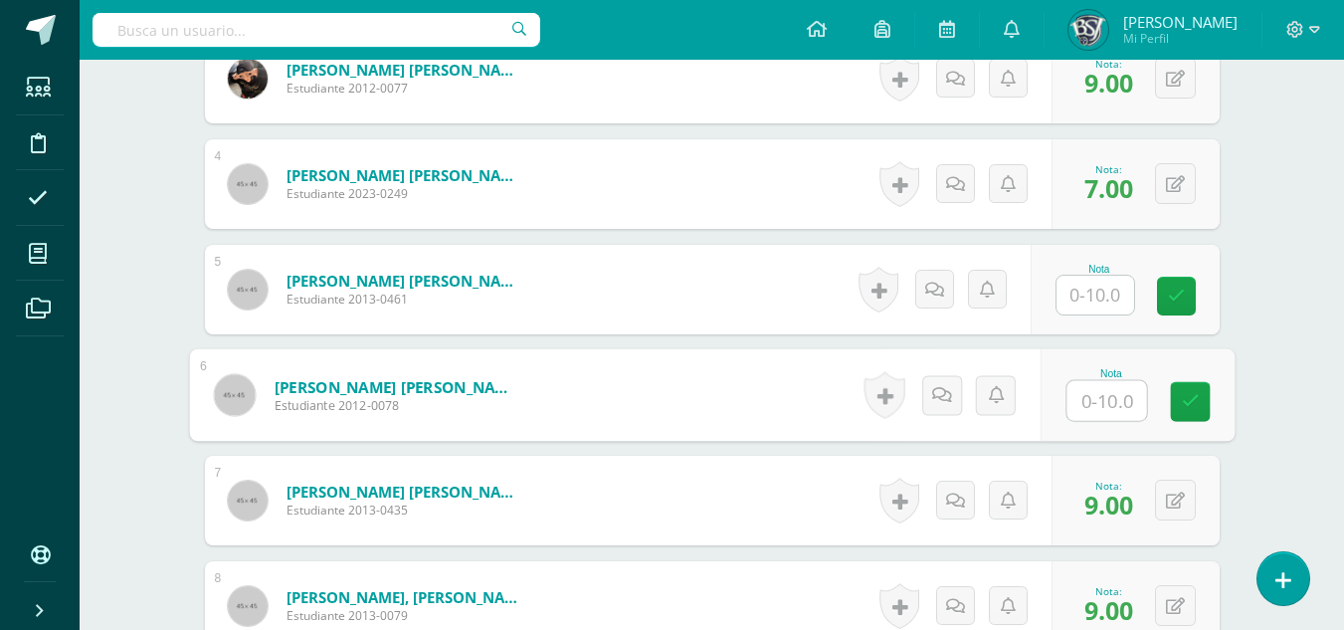
click at [1117, 393] on input "text" at bounding box center [1107, 401] width 80 height 40
type input "8"
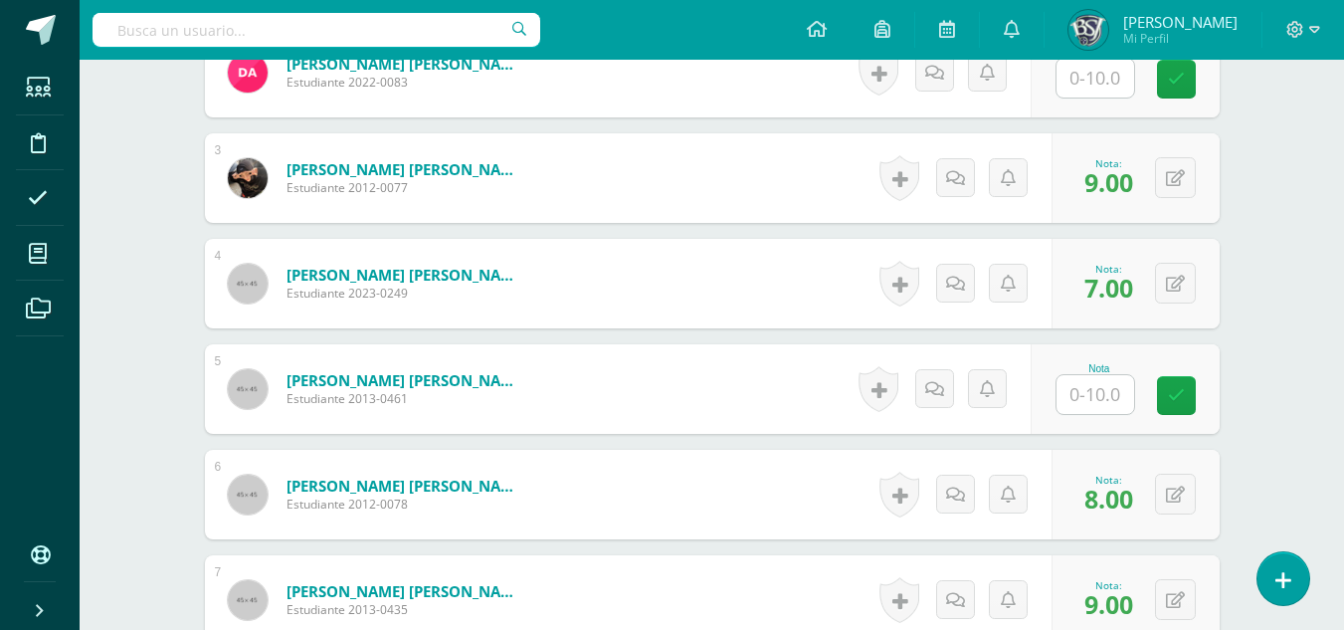
scroll to position [191, 0]
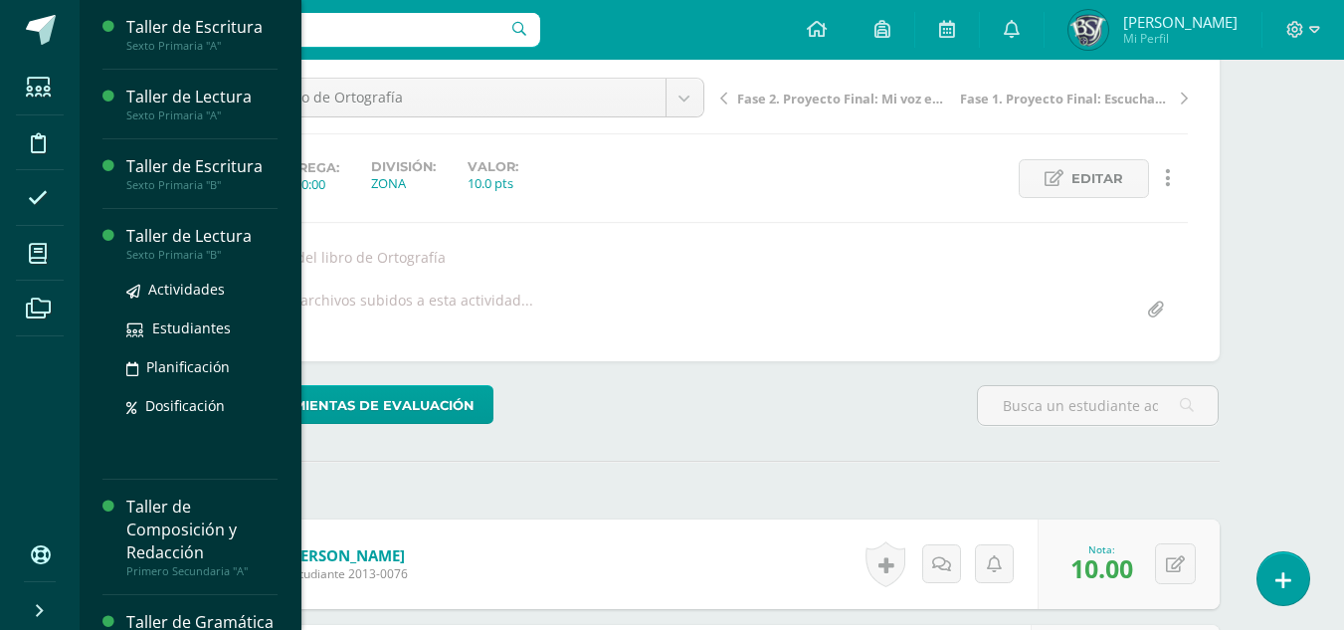
click at [173, 230] on div "Taller de Lectura" at bounding box center [201, 236] width 151 height 23
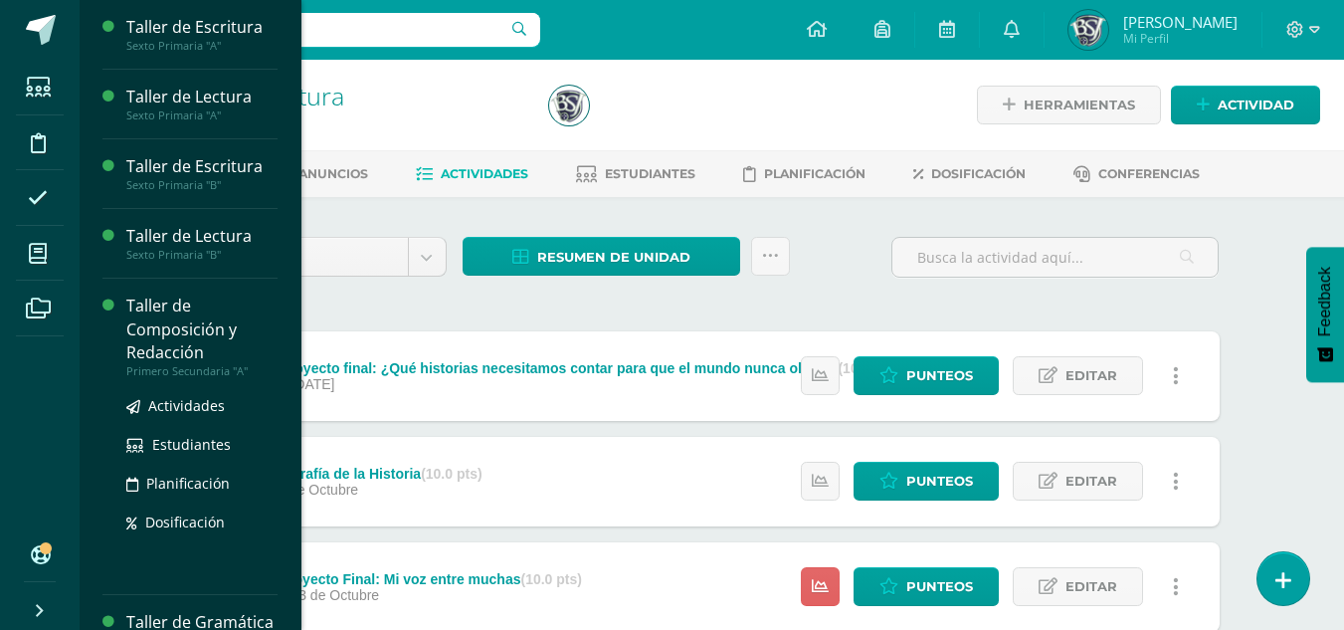
click at [173, 317] on div "Taller de Composición y Redacción" at bounding box center [201, 328] width 151 height 69
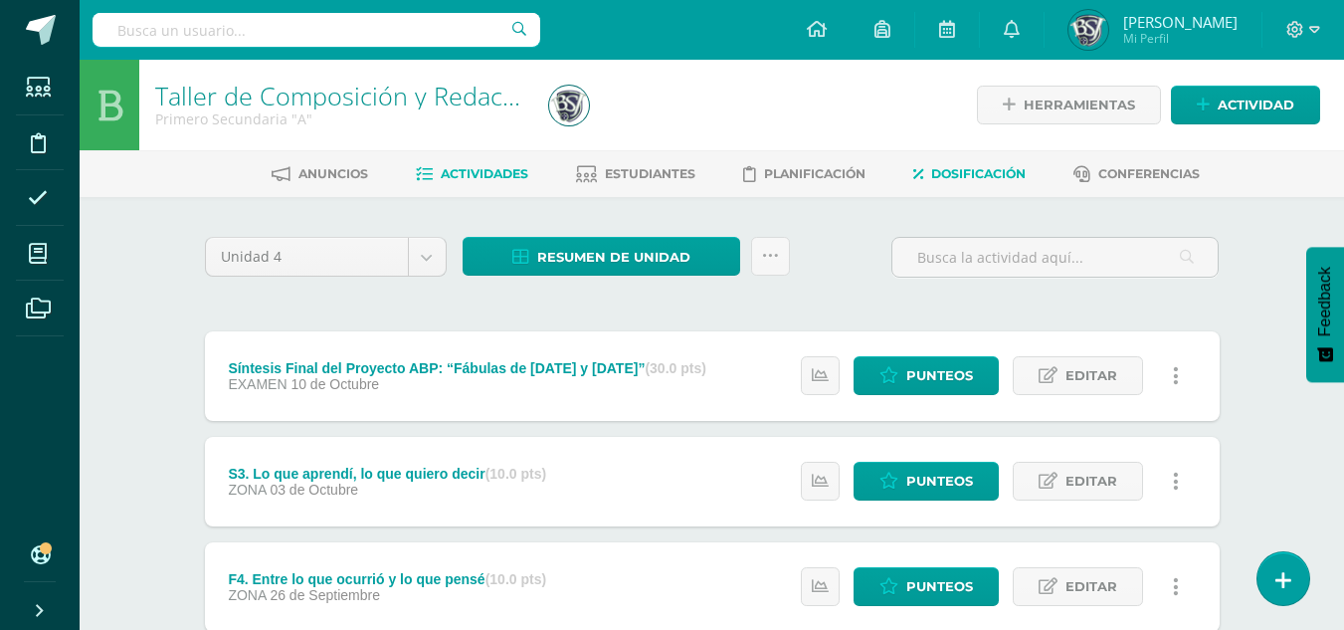
click at [965, 175] on span "Dosificación" at bounding box center [978, 173] width 95 height 15
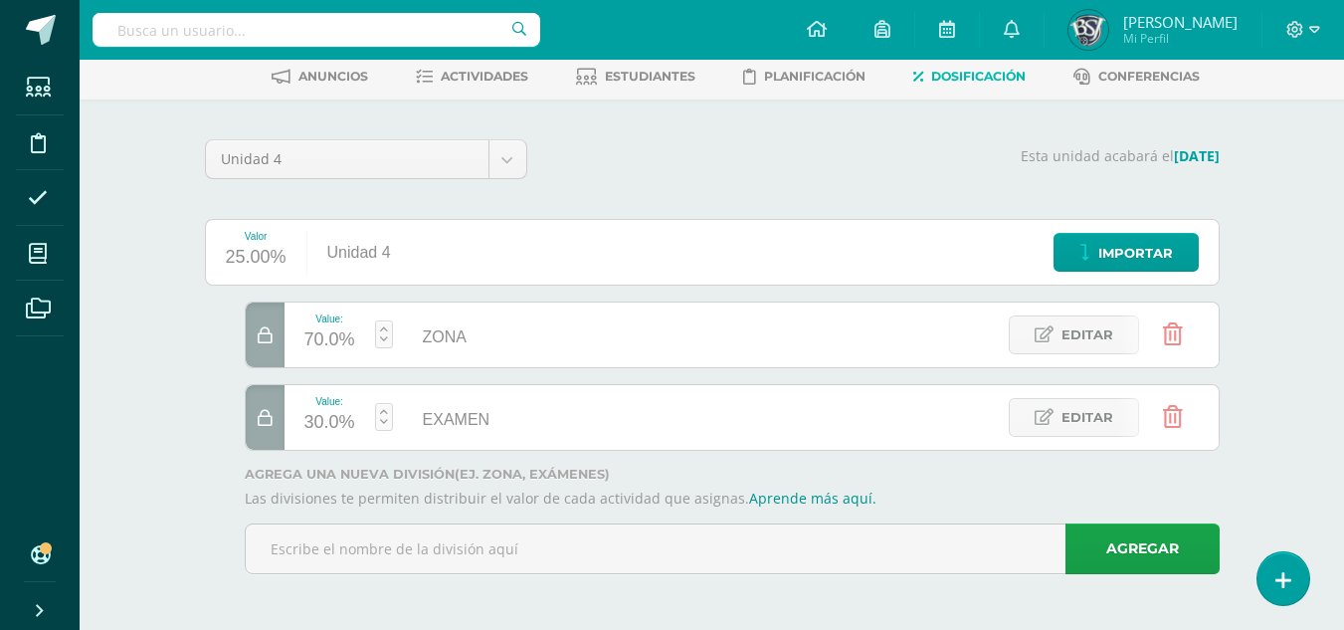
scroll to position [98, 0]
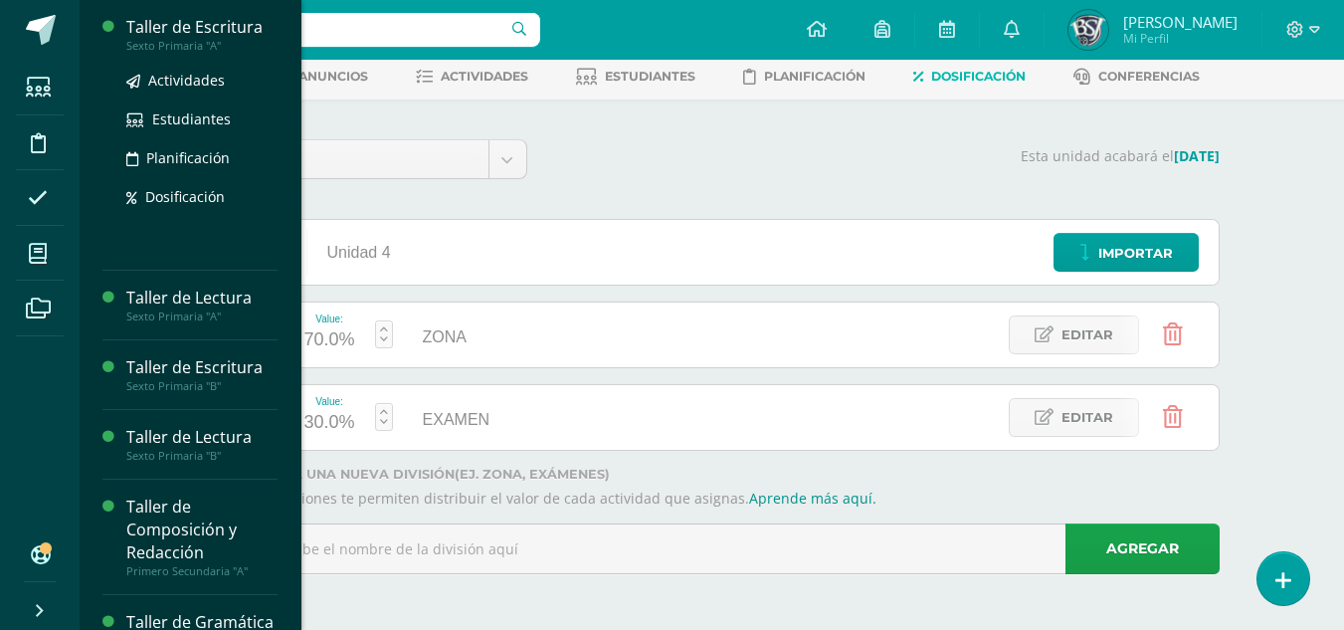
click at [178, 29] on div "Taller de Escritura" at bounding box center [201, 27] width 151 height 23
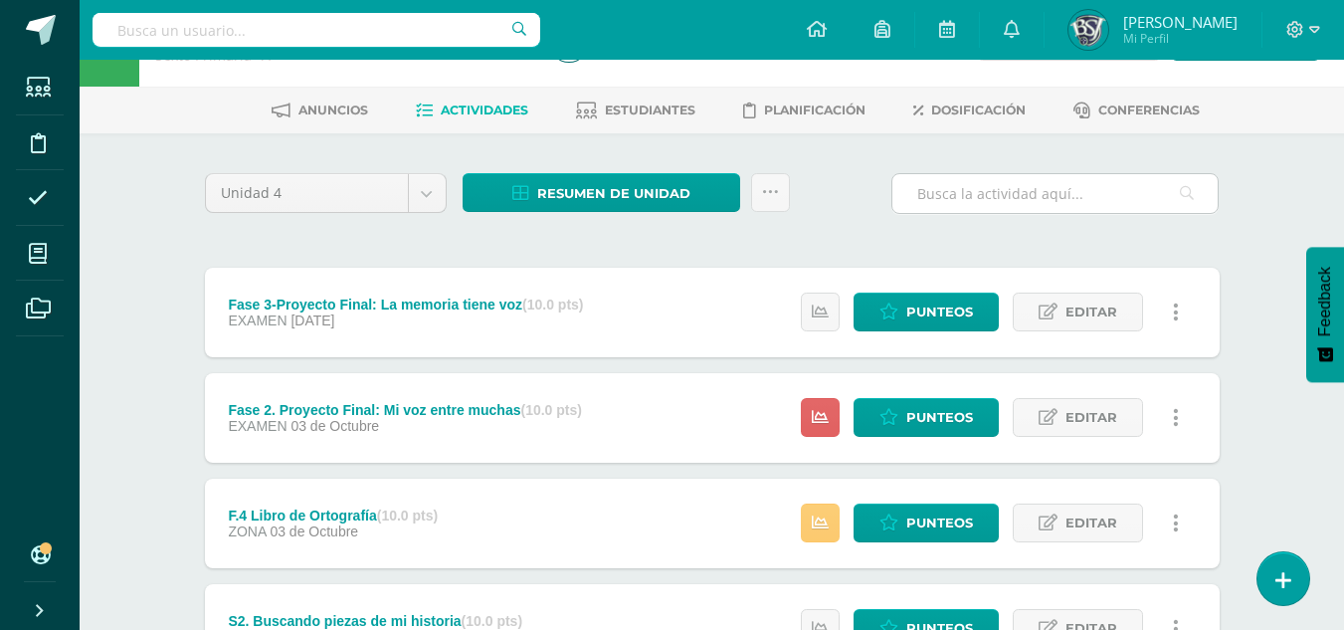
scroll to position [99, 0]
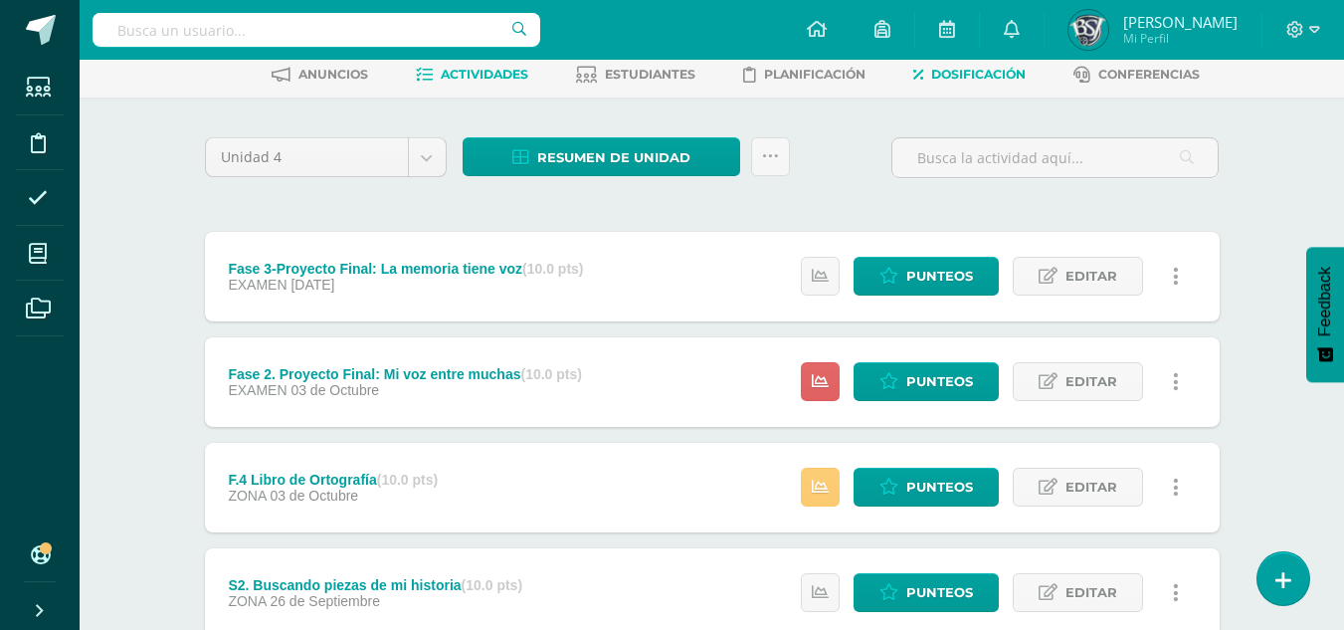
click at [957, 77] on span "Dosificación" at bounding box center [978, 74] width 95 height 15
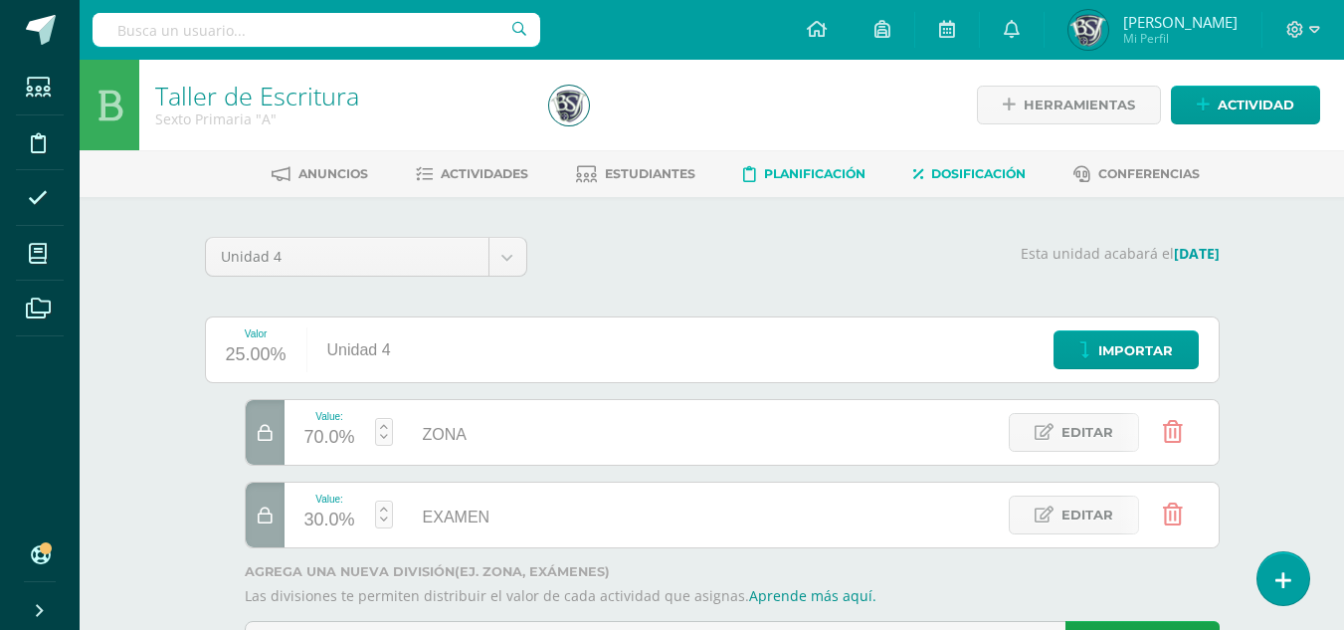
click at [783, 168] on span "Planificación" at bounding box center [814, 173] width 101 height 15
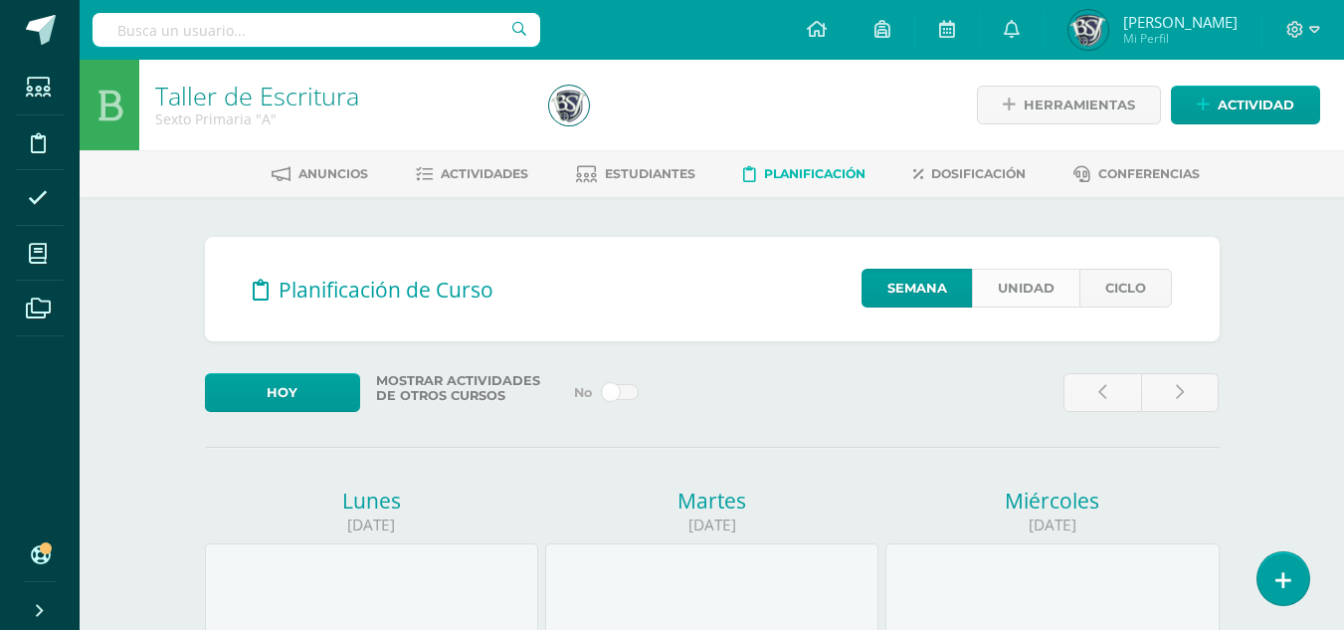
click at [1006, 283] on link "Unidad" at bounding box center [1025, 288] width 107 height 39
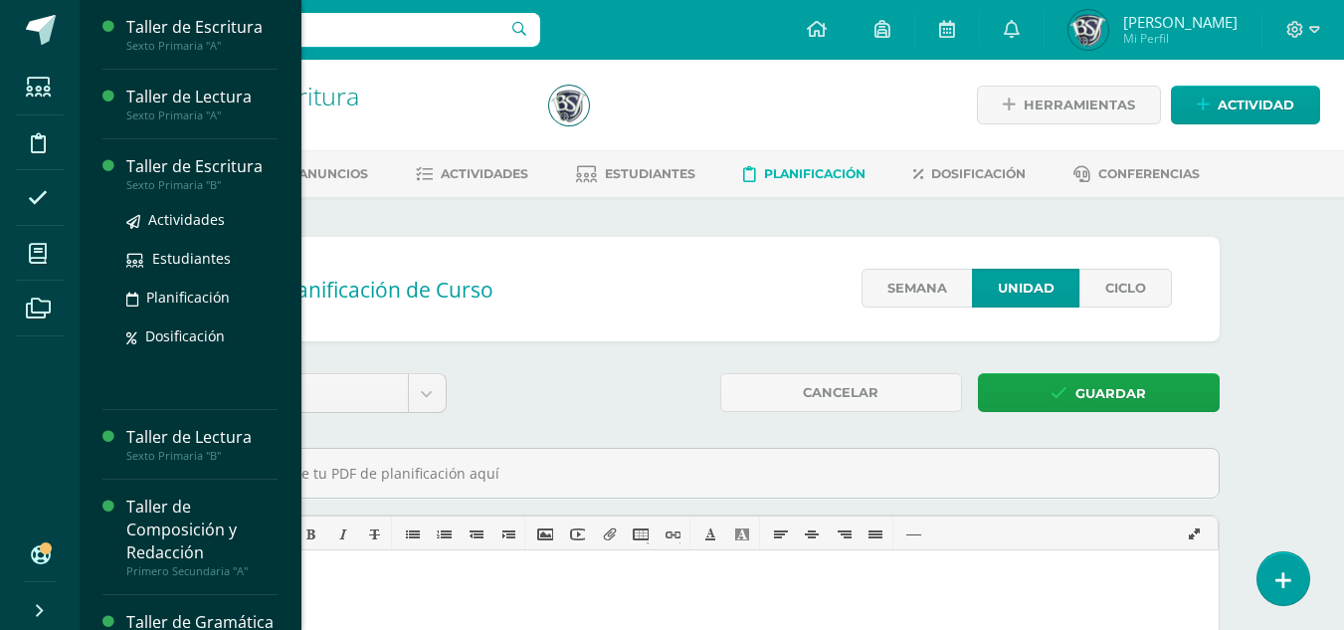
click at [180, 162] on div "Taller de Escritura" at bounding box center [201, 166] width 151 height 23
